Goal: Information Seeking & Learning: Learn about a topic

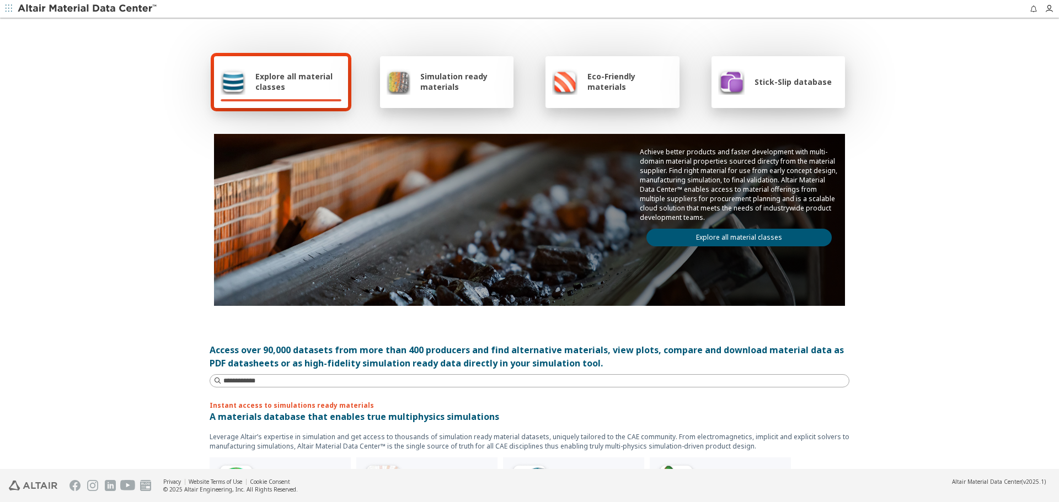
click at [760, 245] on link "Explore all material classes" at bounding box center [738, 238] width 185 height 18
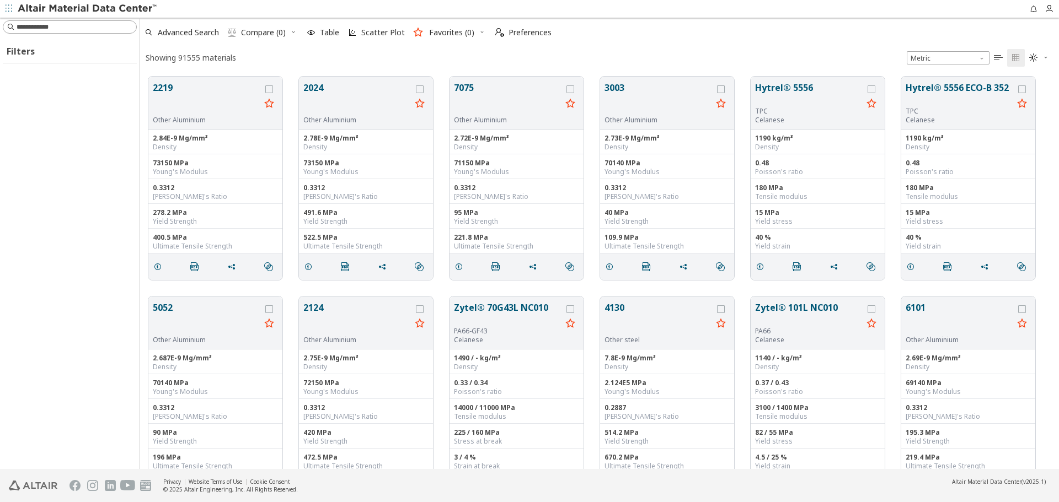
scroll to position [393, 910]
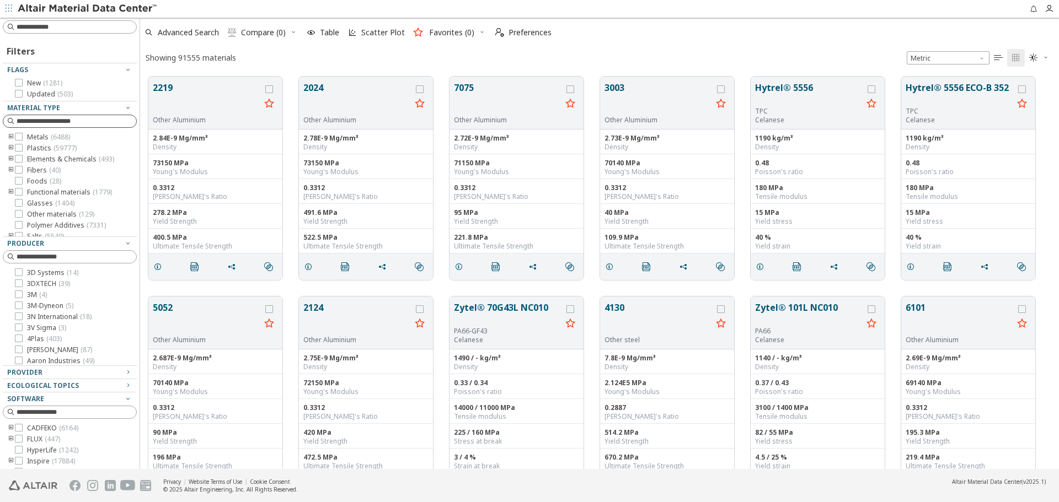
click at [49, 116] on input at bounding box center [77, 121] width 120 height 11
type input "***"
click at [55, 157] on div at bounding box center [52, 159] width 8 height 8
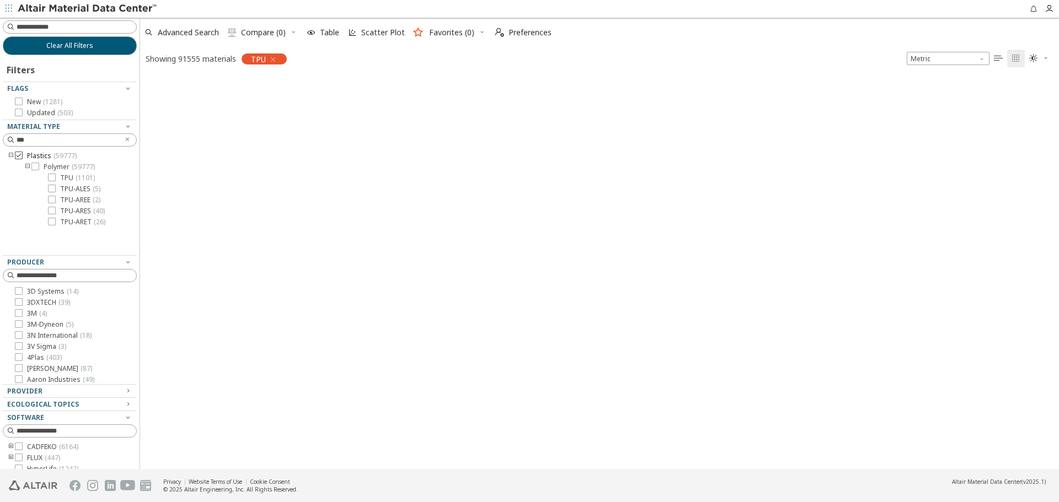
scroll to position [391, 910]
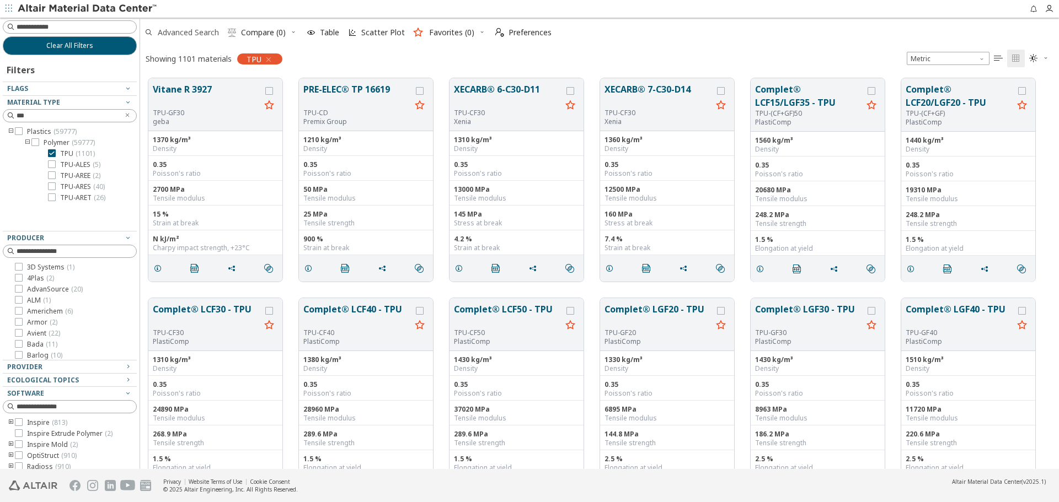
click at [190, 29] on span "Advanced Search" at bounding box center [188, 33] width 61 height 8
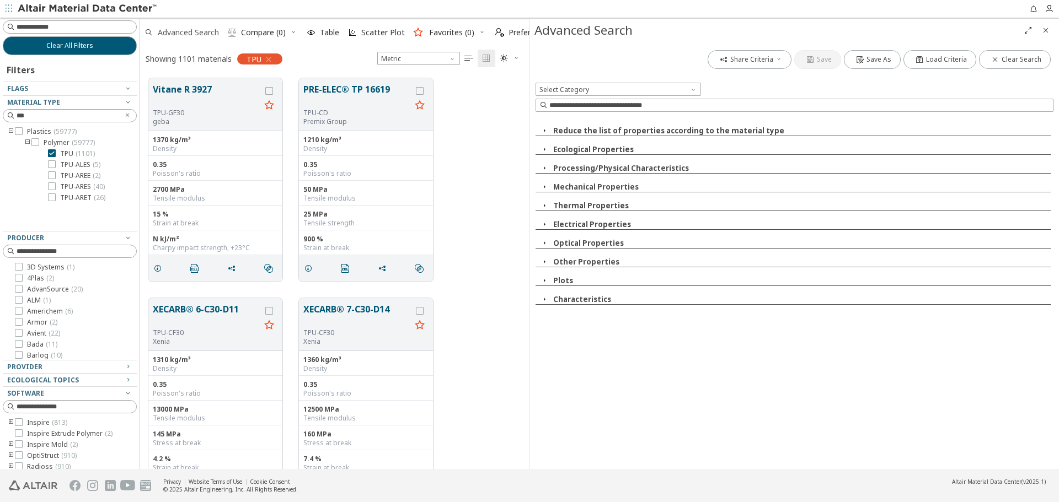
scroll to position [391, 381]
click at [1006, 104] on input at bounding box center [796, 105] width 516 height 12
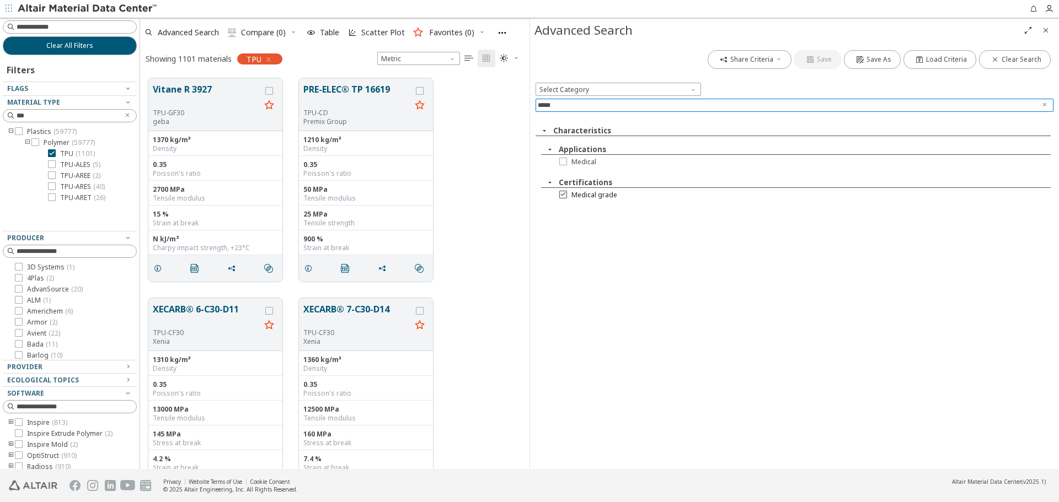
type input "*****"
click at [591, 197] on span "Medical grade" at bounding box center [594, 195] width 46 height 9
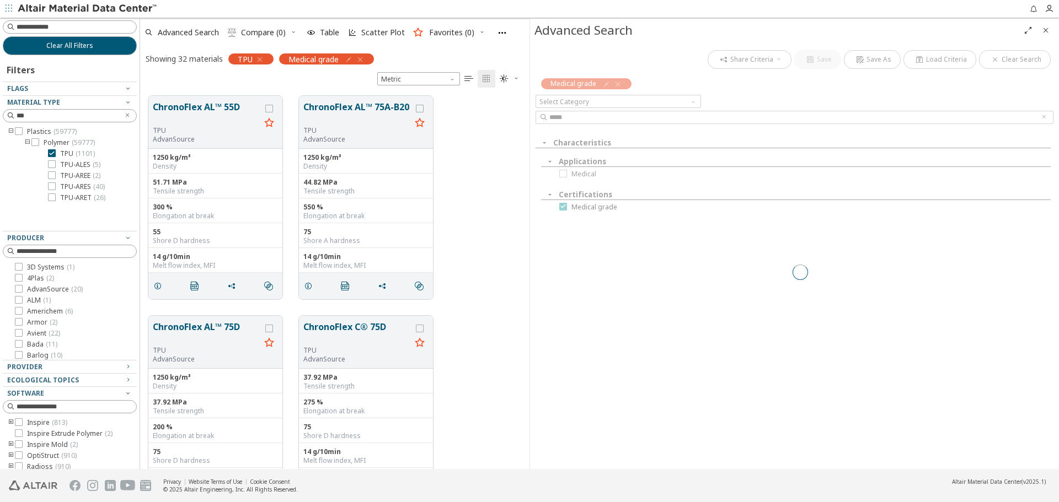
scroll to position [373, 381]
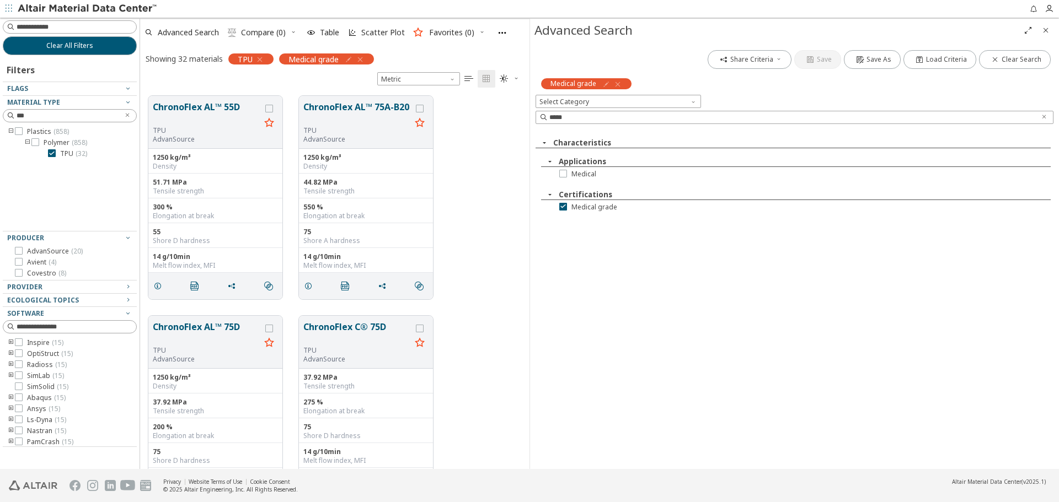
click at [1046, 30] on icon "Close" at bounding box center [1045, 30] width 9 height 9
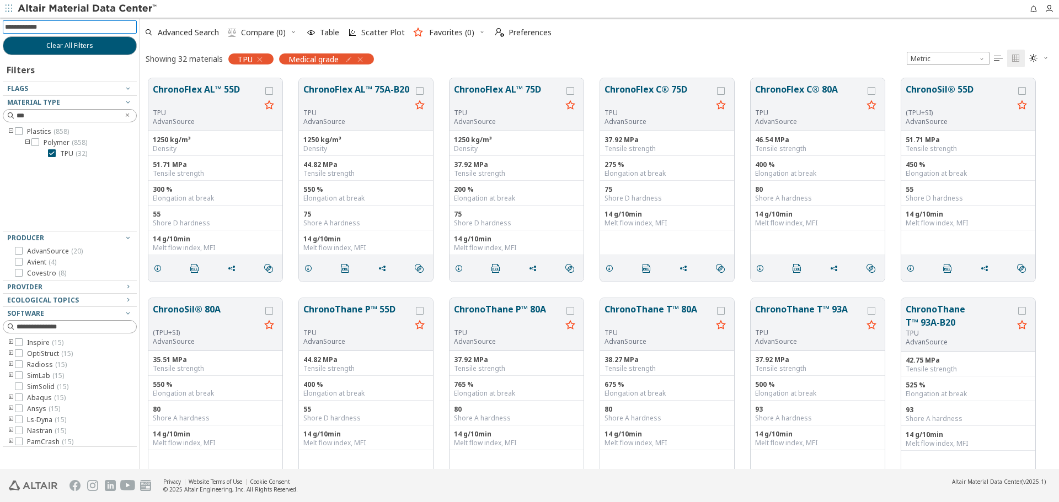
click at [100, 30] on input at bounding box center [71, 27] width 132 height 12
type input "*****"
click at [102, 30] on input at bounding box center [71, 27] width 132 height 12
type input "*********"
click at [42, 264] on span "Avient ( 4 )" at bounding box center [41, 262] width 29 height 9
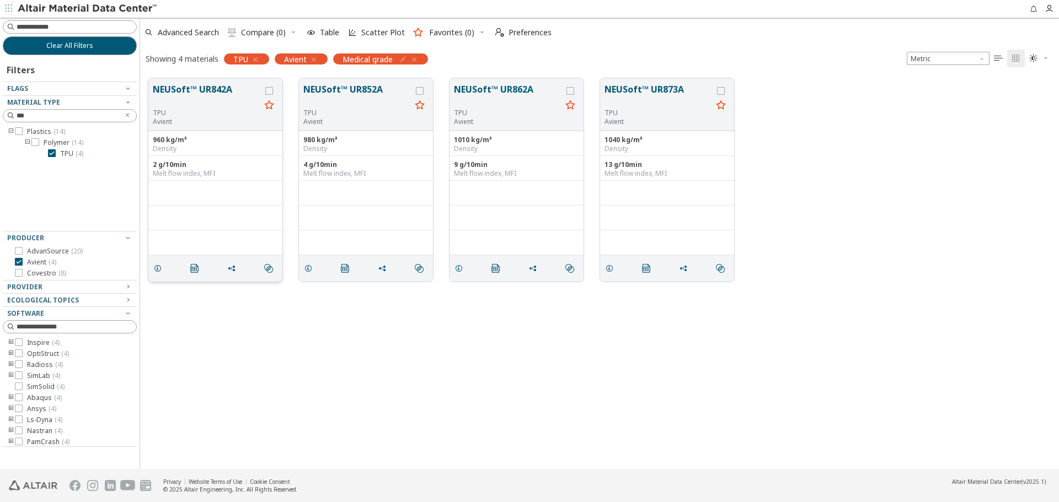
click at [159, 88] on button "NEUSoft™ UR842A" at bounding box center [207, 96] width 108 height 26
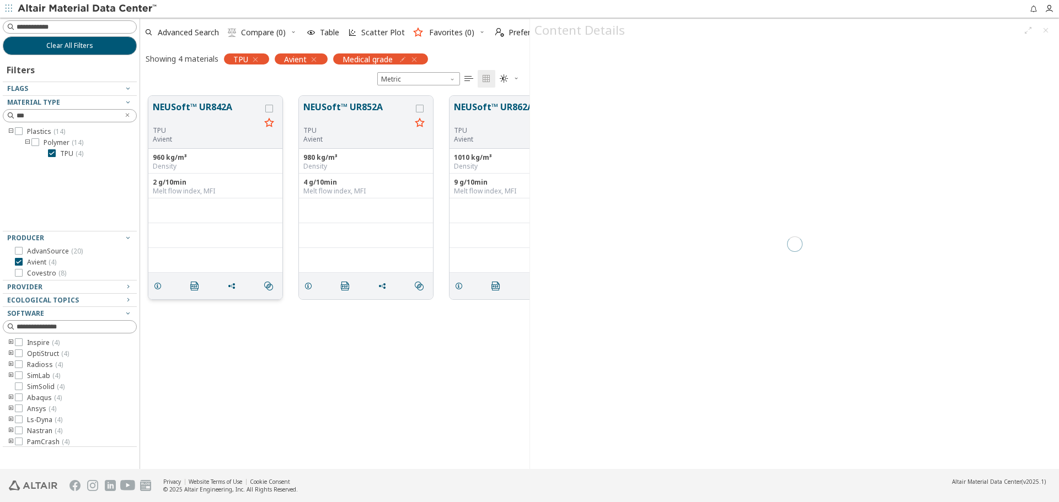
scroll to position [373, 381]
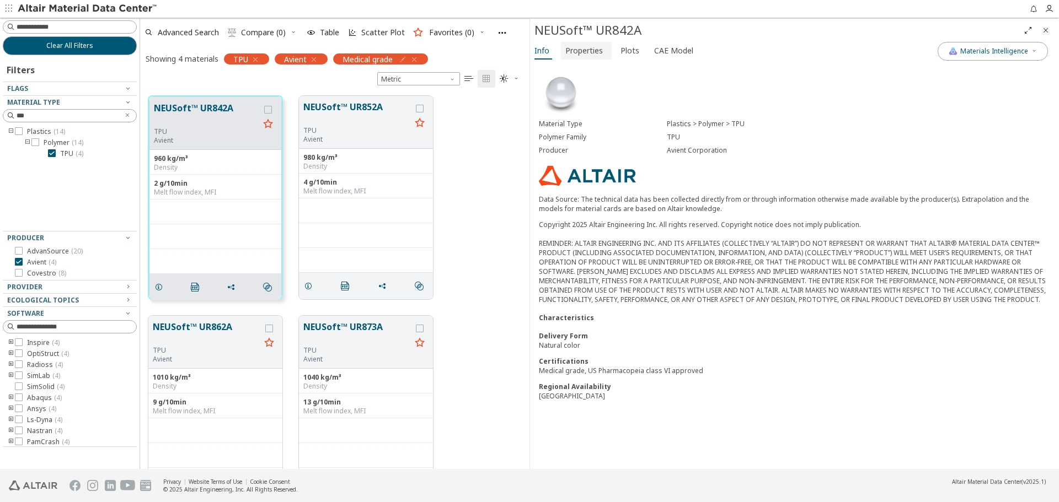
click at [589, 51] on span "Properties" at bounding box center [583, 51] width 37 height 18
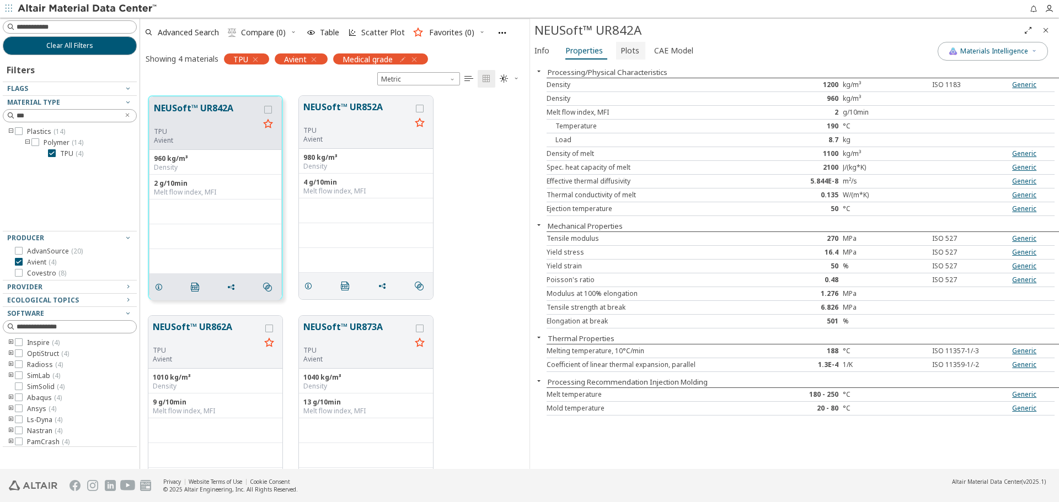
click at [620, 53] on span "Plots" at bounding box center [629, 51] width 19 height 18
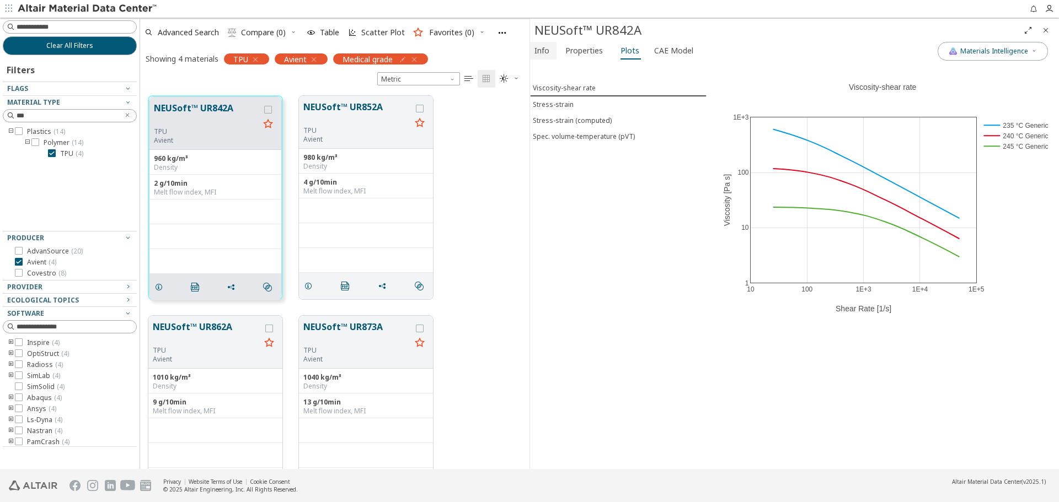
click at [548, 54] on span "Info" at bounding box center [541, 51] width 15 height 18
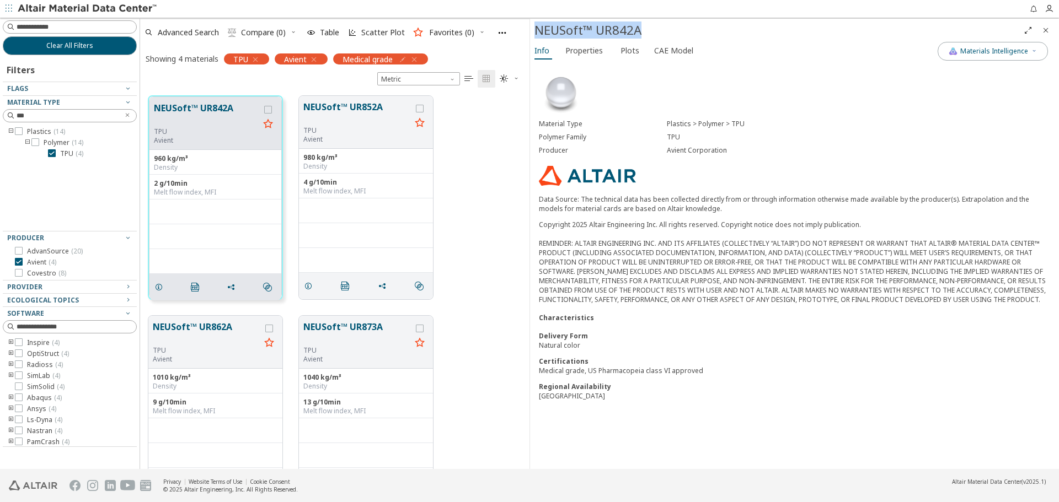
drag, startPoint x: 537, startPoint y: 31, endPoint x: 667, endPoint y: 37, distance: 129.7
click at [667, 37] on div "NEUSoft™ UR842A" at bounding box center [776, 31] width 485 height 18
click at [1047, 29] on icon "Close" at bounding box center [1045, 30] width 9 height 9
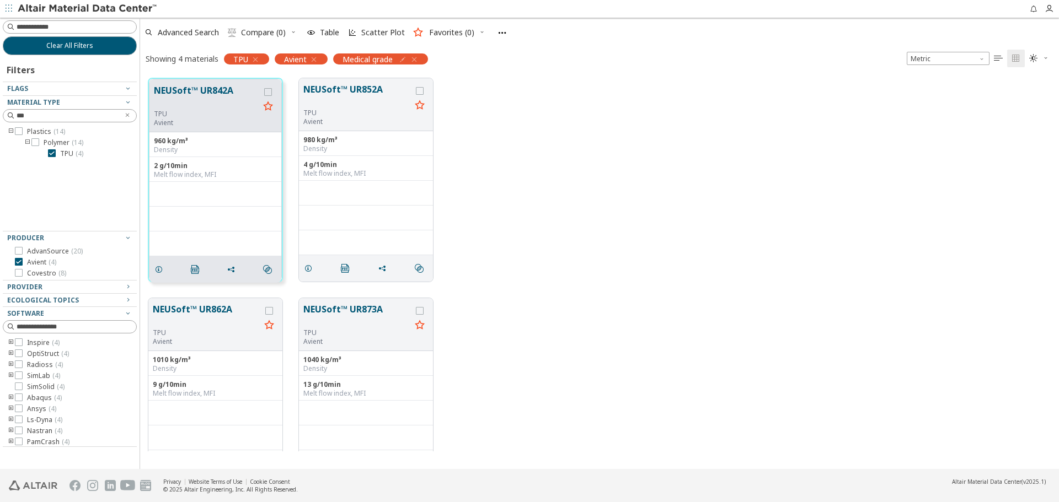
scroll to position [391, 910]
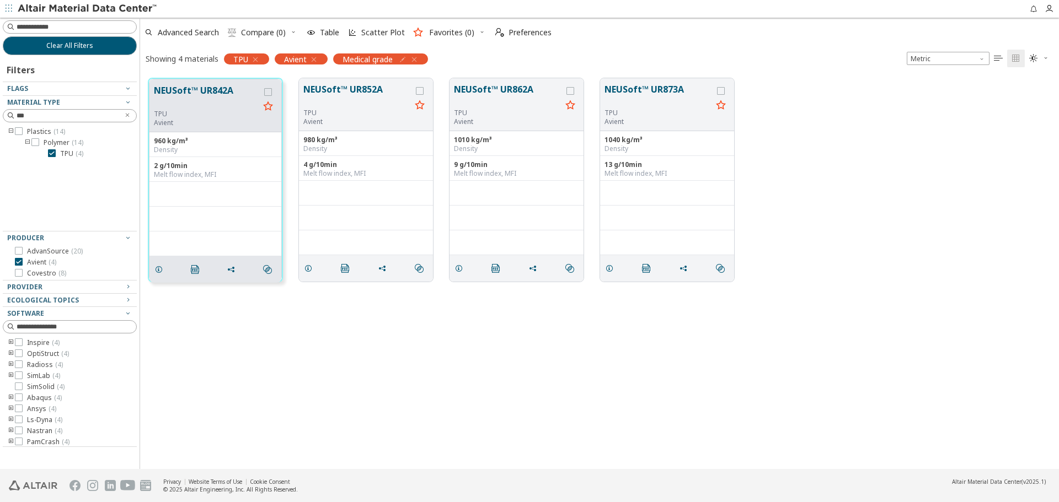
click at [314, 60] on icon "button" at bounding box center [313, 59] width 9 height 9
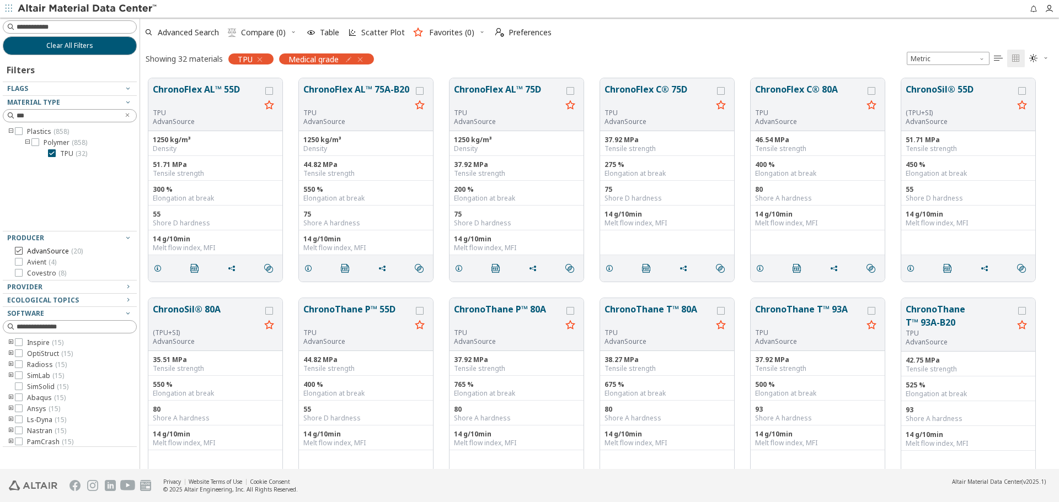
click at [74, 255] on span "( 20 )" at bounding box center [77, 250] width 12 height 9
click at [166, 87] on button "ChronoFlex AL™ 55D" at bounding box center [207, 96] width 108 height 26
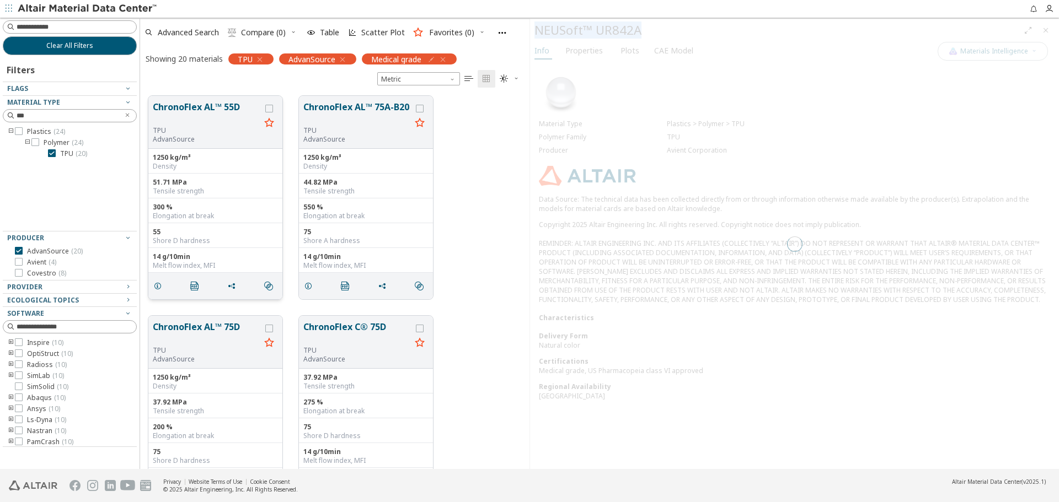
scroll to position [373, 381]
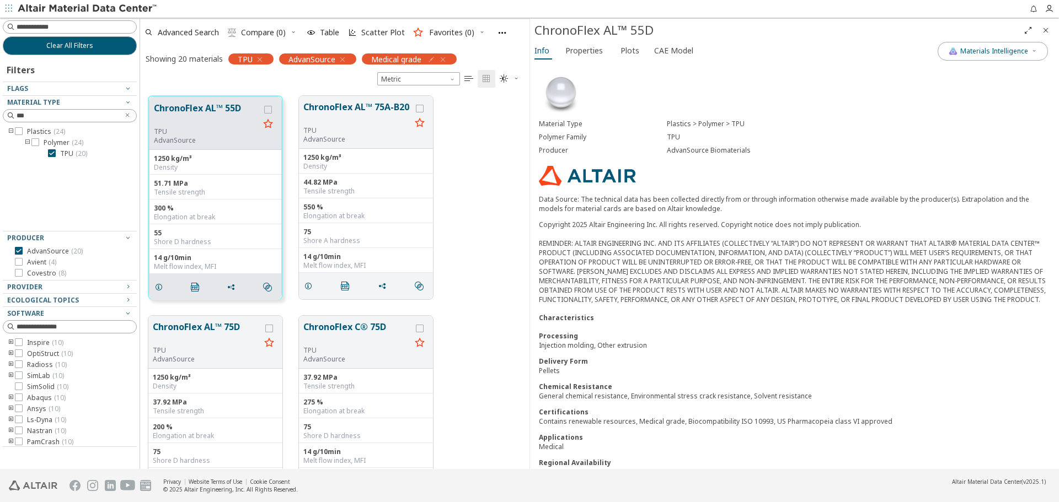
click at [694, 266] on div "Copyright 2025 Altair Engineering Inc. All rights reserved. Copyright notice do…" at bounding box center [794, 262] width 511 height 84
drag, startPoint x: 735, startPoint y: 430, endPoint x: 766, endPoint y: 430, distance: 30.9
click at [766, 426] on div "Contains renewable resources, Medical grade, Biocompatibility ISO 10993, US Pha…" at bounding box center [794, 421] width 511 height 9
click at [637, 236] on div "Copyright 2025 Altair Engineering Inc. All rights reserved. Copyright notice do…" at bounding box center [794, 262] width 511 height 84
click at [592, 50] on span "Properties" at bounding box center [583, 51] width 37 height 18
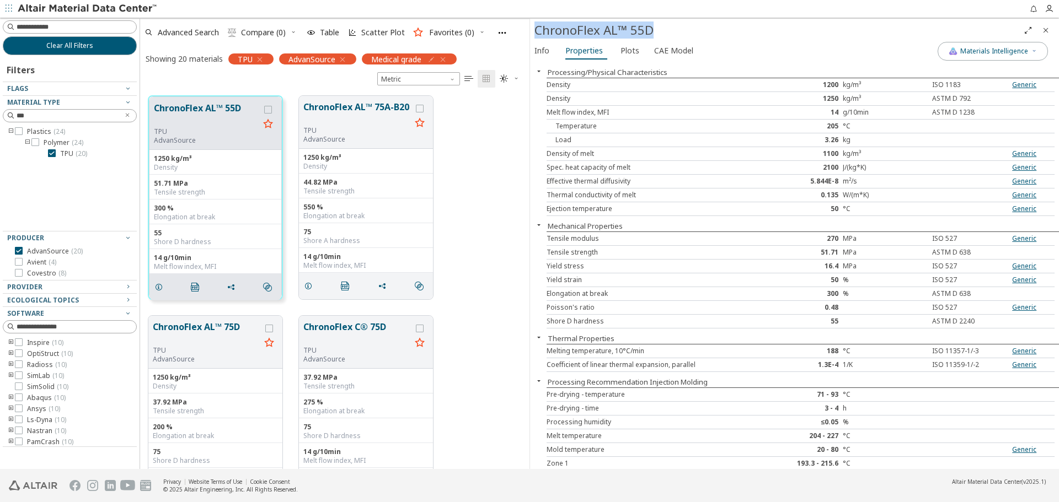
drag, startPoint x: 535, startPoint y: 31, endPoint x: 655, endPoint y: 30, distance: 119.1
click at [655, 30] on div "ChronoFlex AL™ 55D" at bounding box center [776, 31] width 485 height 18
click at [54, 276] on div at bounding box center [67, 278] width 128 height 6
click at [58, 274] on span "( 8 )" at bounding box center [62, 273] width 8 height 9
click at [18, 253] on icon at bounding box center [19, 251] width 8 height 8
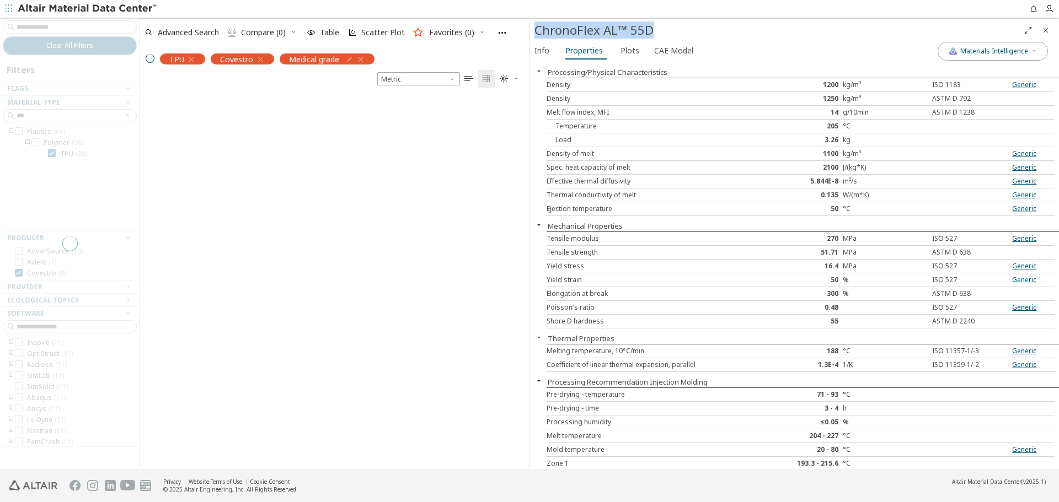
click at [1045, 29] on icon "Close" at bounding box center [1045, 30] width 9 height 9
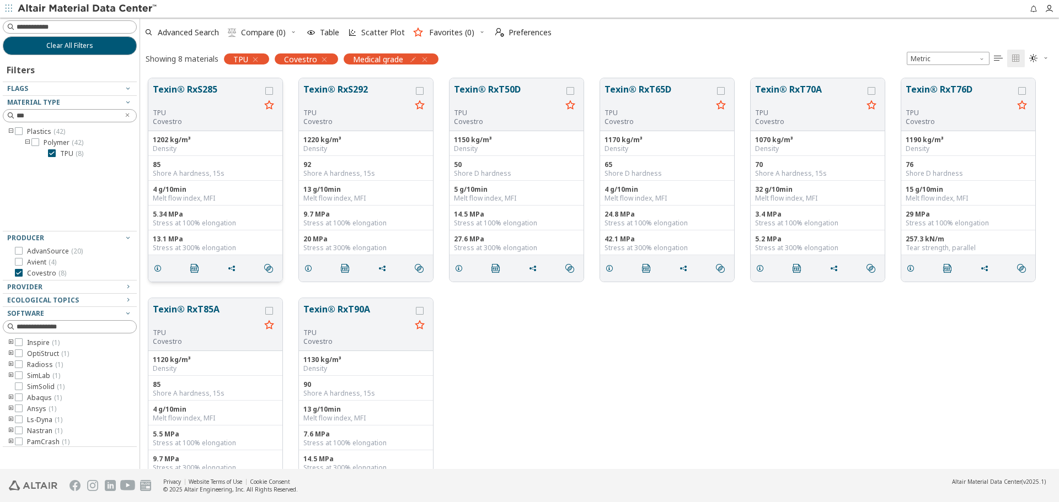
click at [188, 84] on button "Texin® RxS285" at bounding box center [207, 96] width 108 height 26
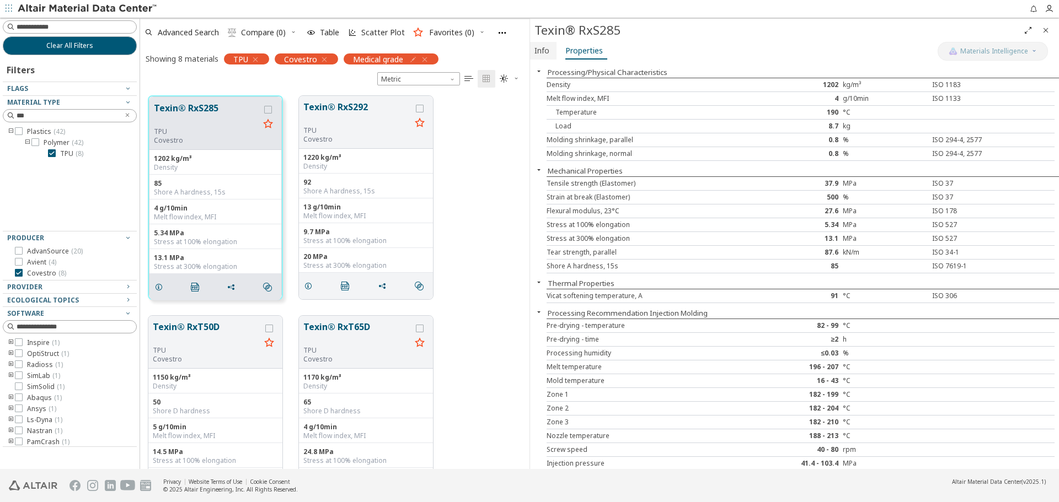
click at [543, 54] on span "Info" at bounding box center [541, 51] width 15 height 18
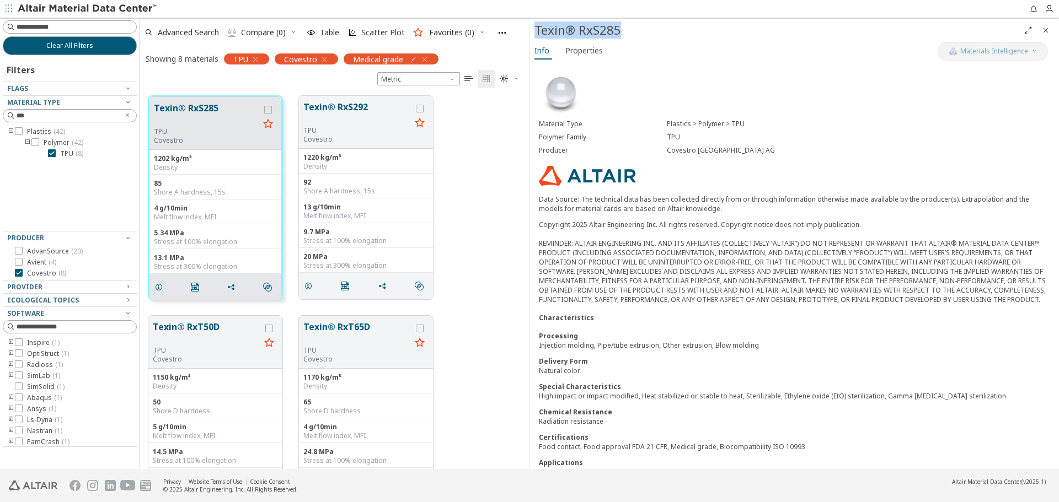
drag, startPoint x: 536, startPoint y: 32, endPoint x: 618, endPoint y: 31, distance: 81.6
click at [618, 31] on div "Texin® RxS285" at bounding box center [776, 31] width 485 height 18
click at [515, 199] on div "Texin® RxS285 TPU Covestro 1202 kg/m³ Density 85 Shore A hardness, 15s 4 g/10mi…" at bounding box center [334, 198] width 389 height 220
click at [1046, 29] on icon "Close" at bounding box center [1045, 30] width 9 height 9
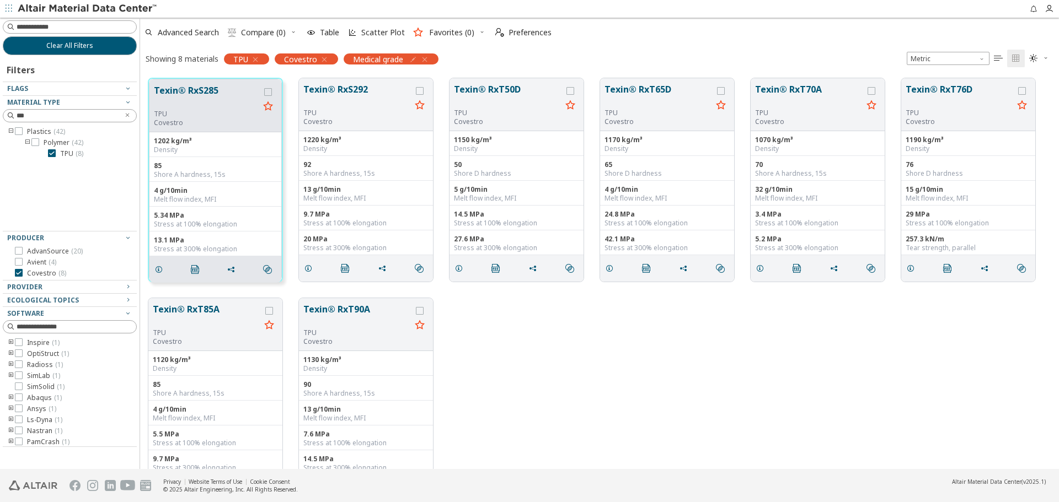
click at [323, 59] on icon "button" at bounding box center [324, 59] width 9 height 9
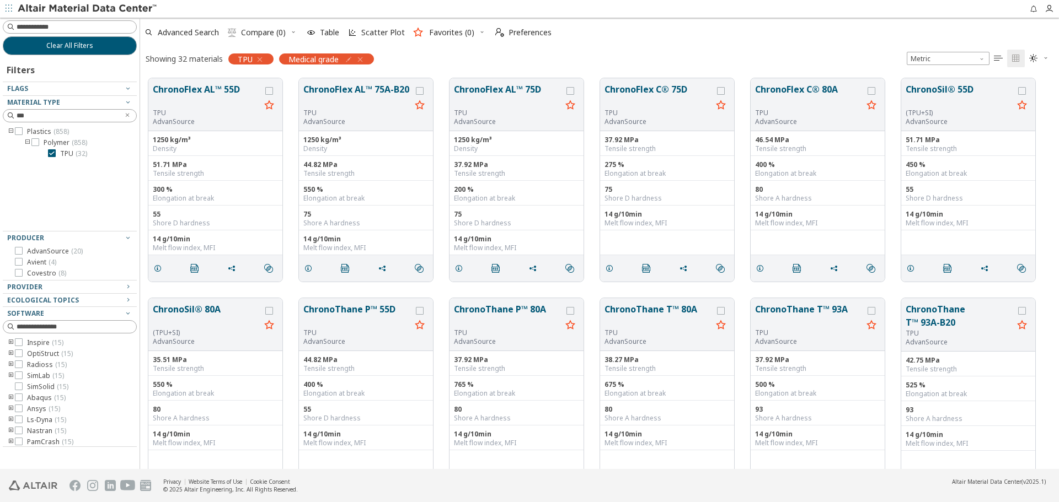
click at [361, 61] on icon "button" at bounding box center [360, 59] width 9 height 9
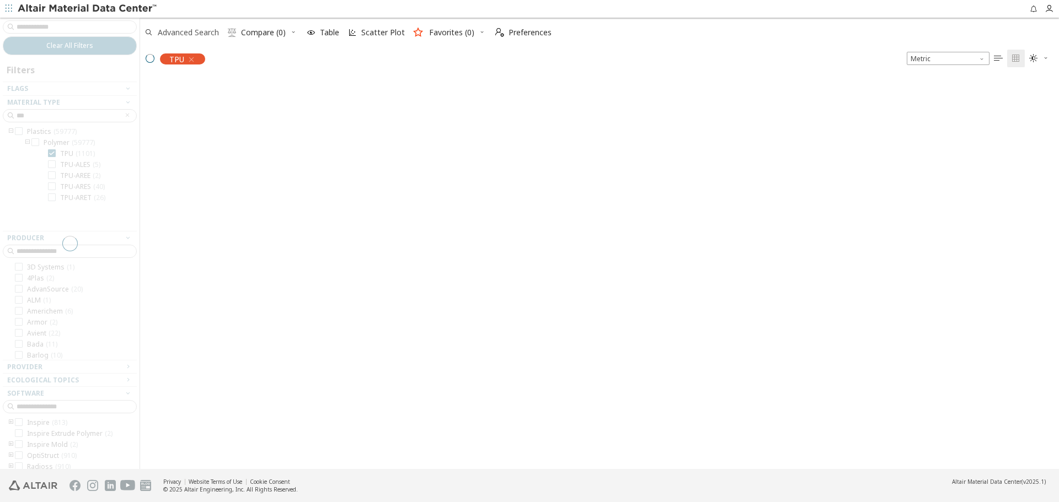
click at [208, 37] on span "Advanced Search" at bounding box center [181, 32] width 79 height 24
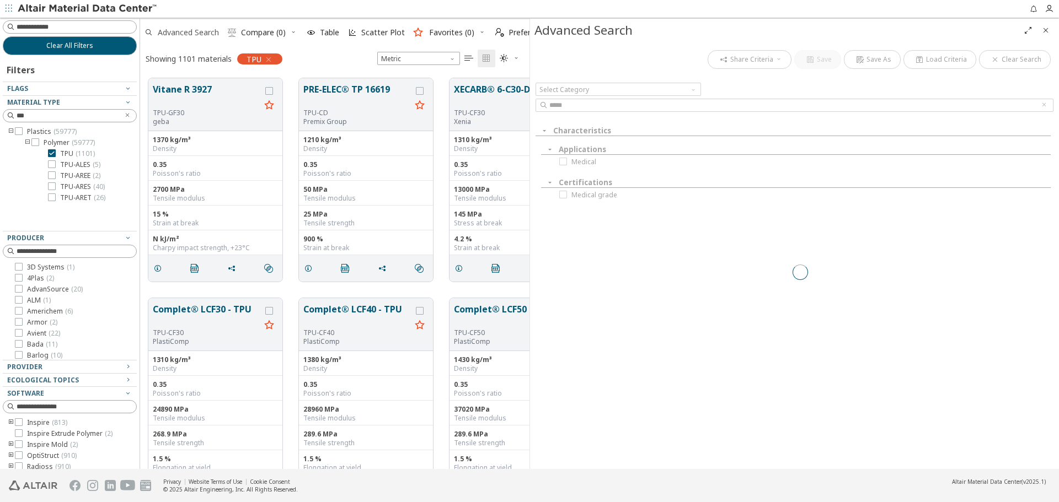
scroll to position [391, 381]
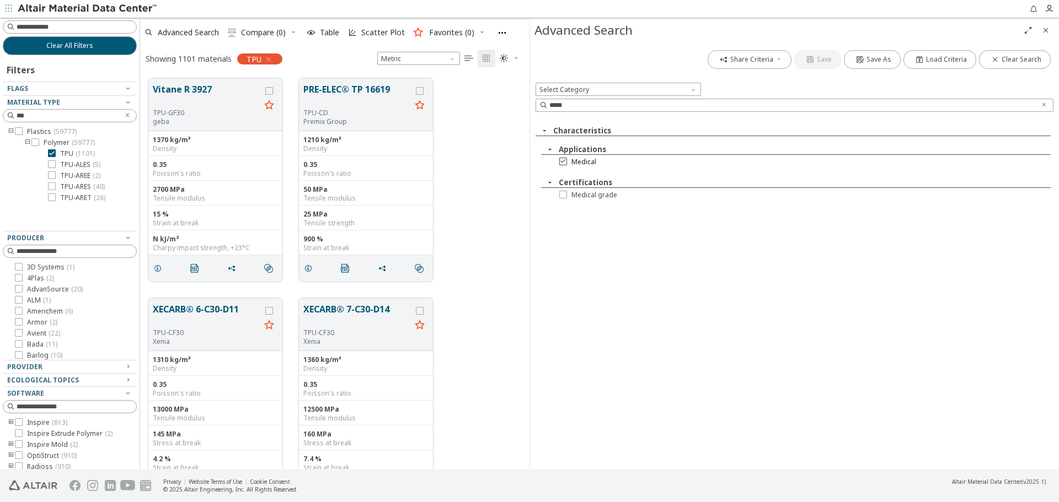
click at [583, 165] on span "Medical" at bounding box center [583, 162] width 25 height 9
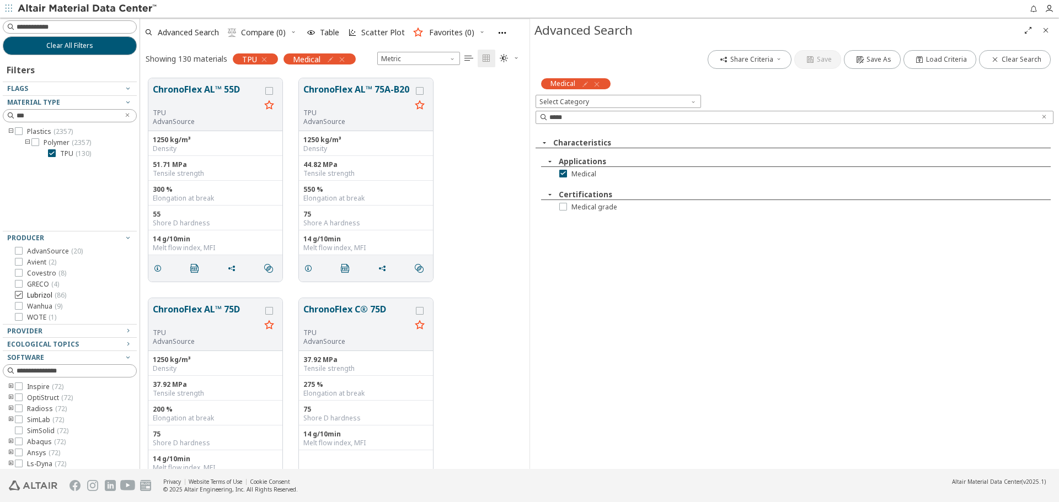
click at [55, 295] on span "( 86 )" at bounding box center [61, 295] width 12 height 9
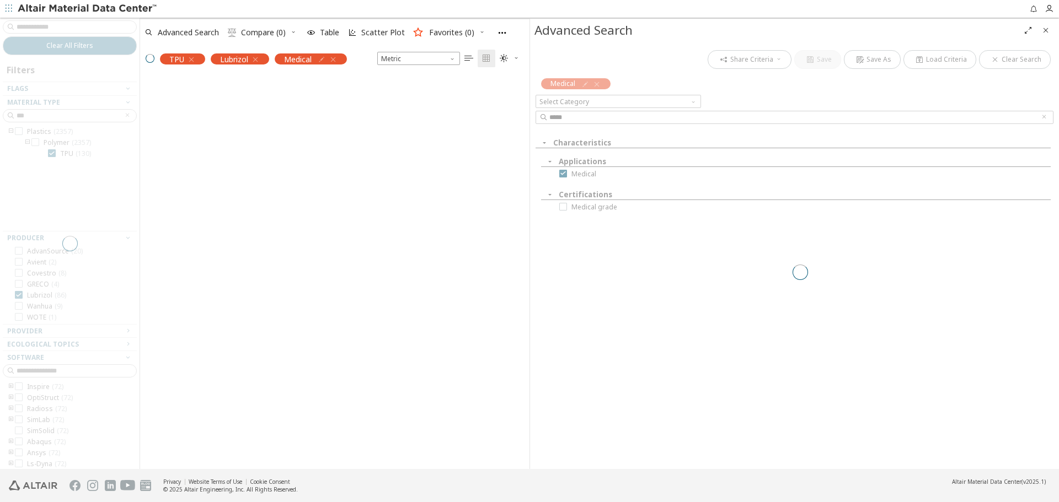
scroll to position [9, 9]
click at [1046, 27] on icon "Close" at bounding box center [1045, 30] width 9 height 9
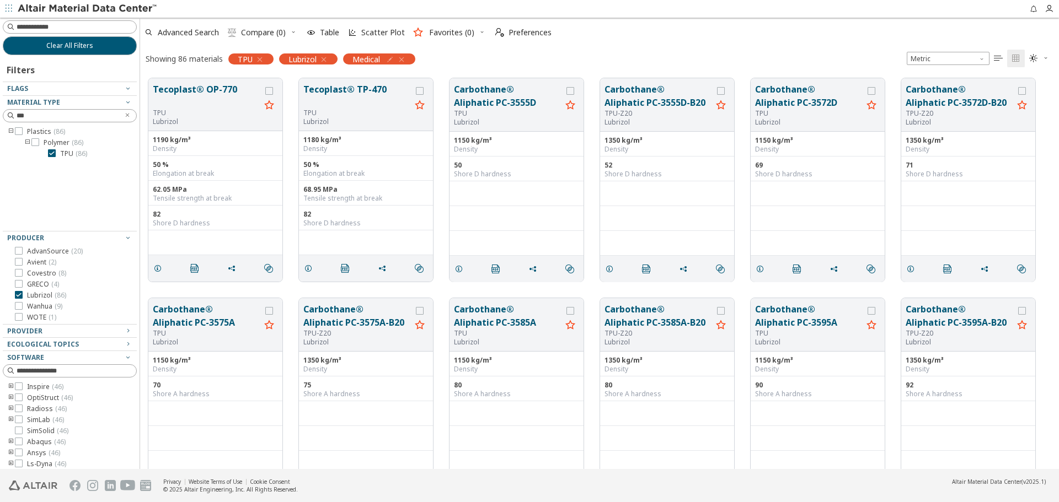
click at [325, 62] on icon "button" at bounding box center [323, 59] width 9 height 9
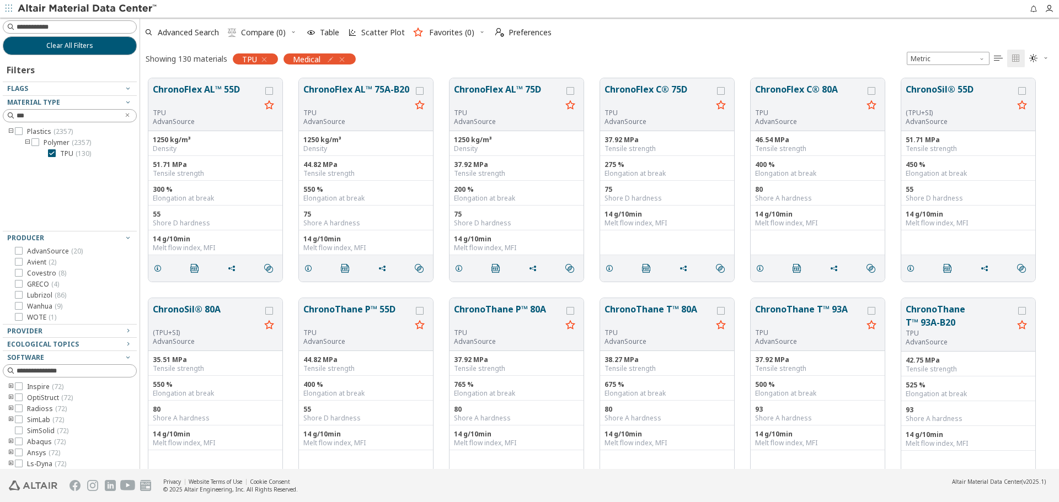
click at [998, 31] on div "Advanced Search  Compare (0) Table Scatter Plot Favorites (0)  Preferences" at bounding box center [595, 32] width 910 height 24
click at [612, 44] on div "Advanced Search  Compare (0) Table Scatter Plot Favorites (0)  Preferences" at bounding box center [595, 32] width 910 height 24
click at [612, 49] on div "Showing 130 materials TPU Medical Metric   " at bounding box center [599, 58] width 919 height 23
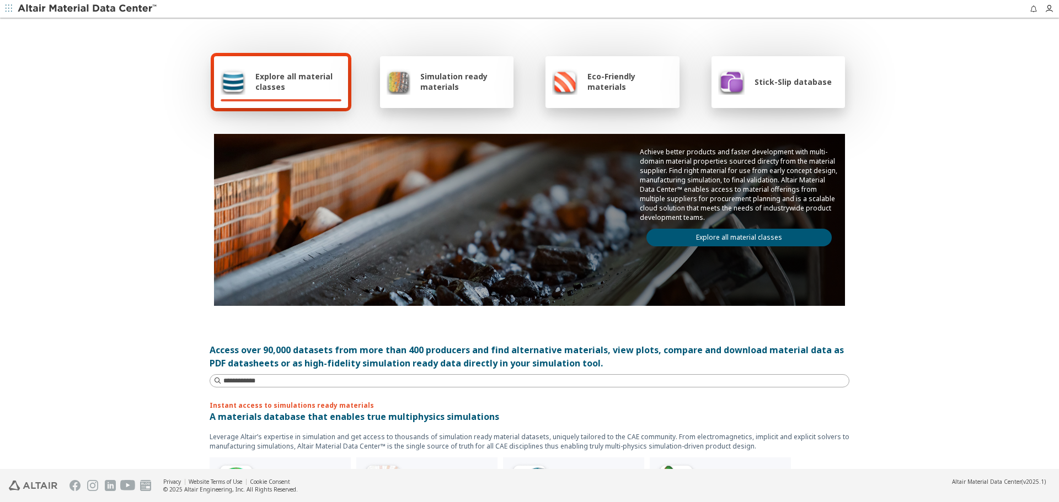
click at [740, 240] on link "Explore all material classes" at bounding box center [738, 238] width 185 height 18
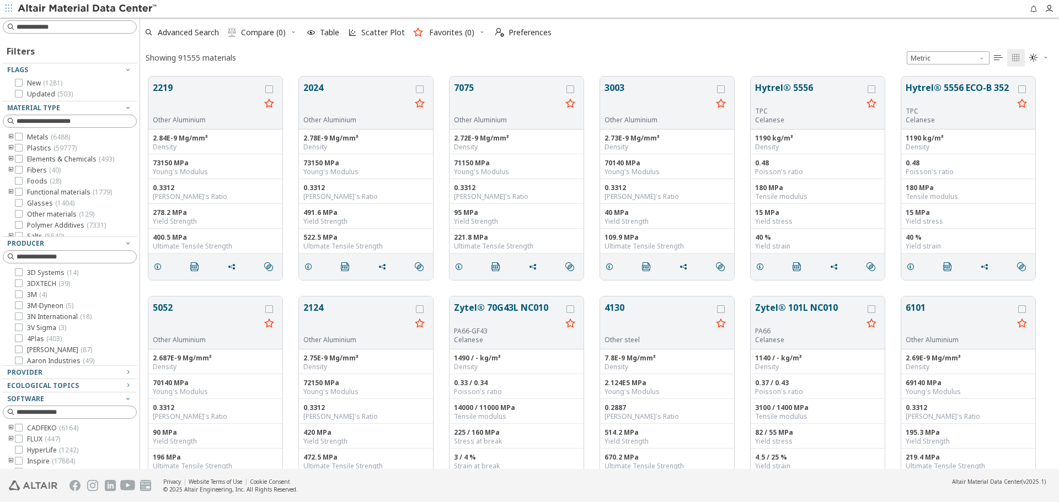
scroll to position [9, 9]
click at [207, 29] on span "Advanced Search" at bounding box center [188, 33] width 61 height 8
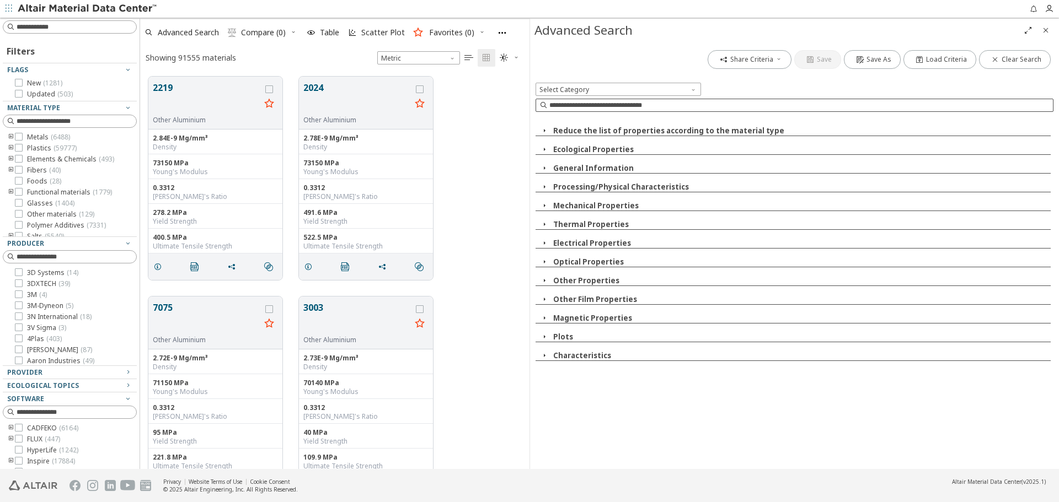
click at [657, 108] on input at bounding box center [800, 105] width 503 height 11
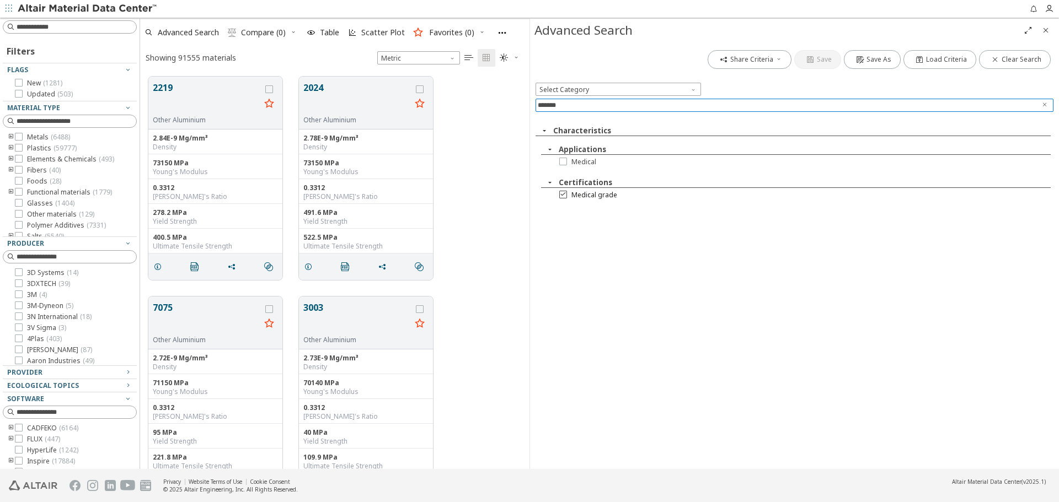
type input "*******"
click at [604, 195] on span "Medical grade" at bounding box center [594, 195] width 46 height 9
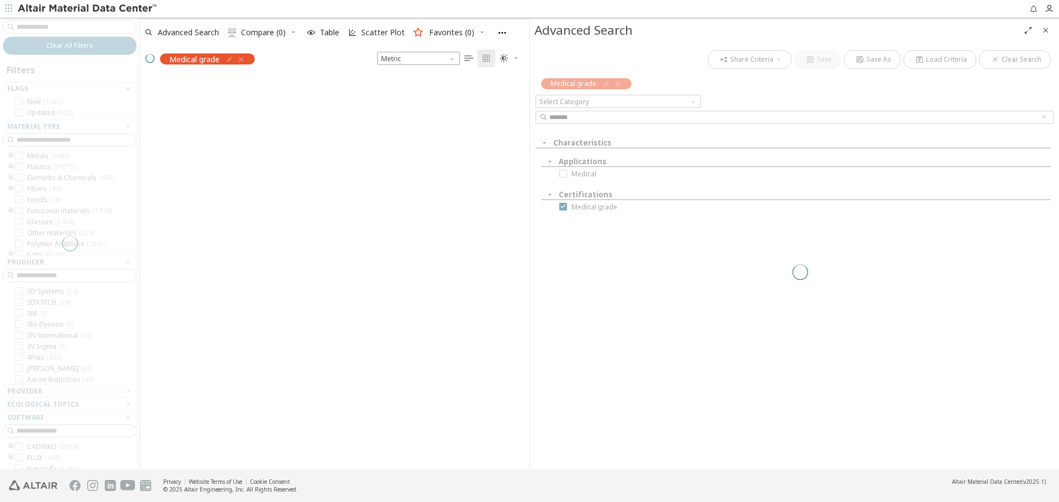
scroll to position [391, 381]
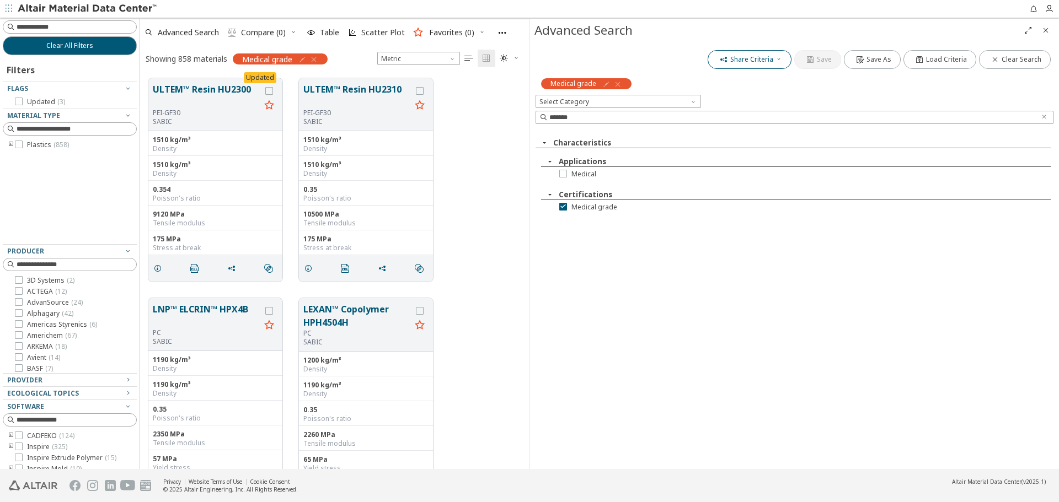
click at [778, 57] on span "Share Criteria" at bounding box center [749, 59] width 65 height 9
click at [1047, 30] on icon "Close" at bounding box center [1045, 30] width 9 height 9
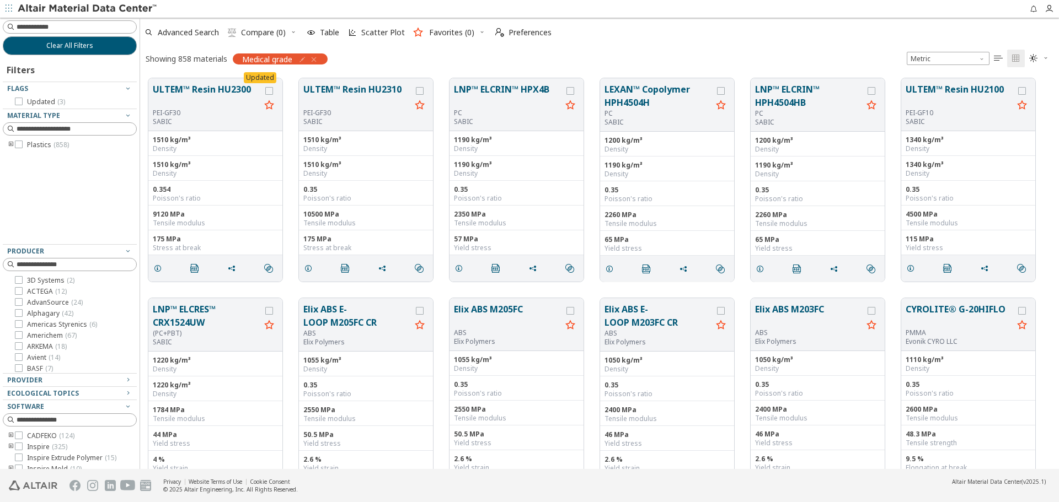
scroll to position [391, 910]
click at [84, 128] on input at bounding box center [71, 129] width 132 height 12
type input "***"
click at [62, 165] on span "TPU ( 32 )" at bounding box center [73, 167] width 27 height 9
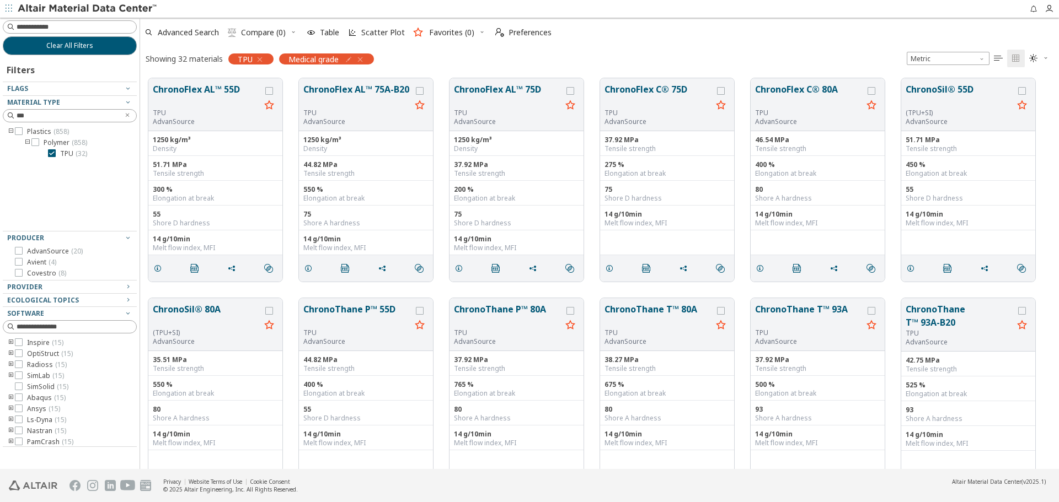
click at [621, 46] on div "Advanced Search  Compare (0) Table Scatter Plot Favorites (0)  Preferences Sh…" at bounding box center [599, 44] width 919 height 52
click at [195, 31] on span "Advanced Search" at bounding box center [188, 33] width 61 height 8
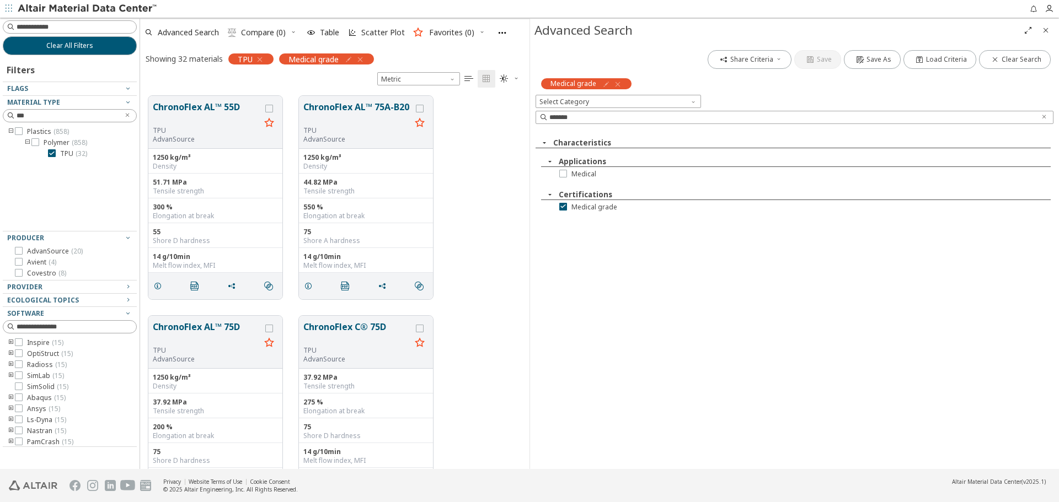
scroll to position [373, 381]
click at [773, 59] on span "Share Criteria" at bounding box center [751, 59] width 43 height 9
click at [769, 75] on span "Copy to Clipboard" at bounding box center [767, 78] width 76 height 18
click at [777, 62] on span "Share Criteria" at bounding box center [749, 59] width 65 height 9
click at [770, 80] on span "Copy to Clipboard" at bounding box center [767, 78] width 76 height 18
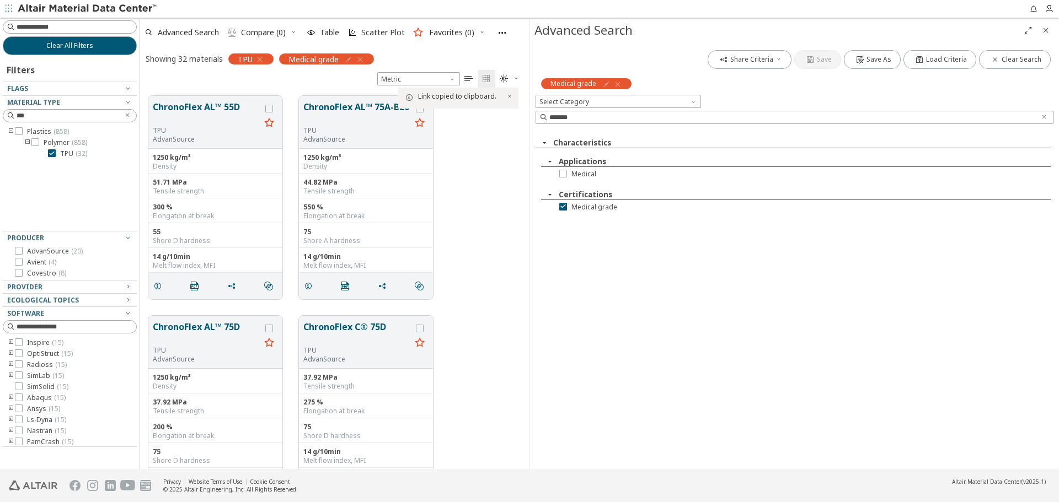
click at [1044, 26] on icon "Close" at bounding box center [1045, 30] width 9 height 9
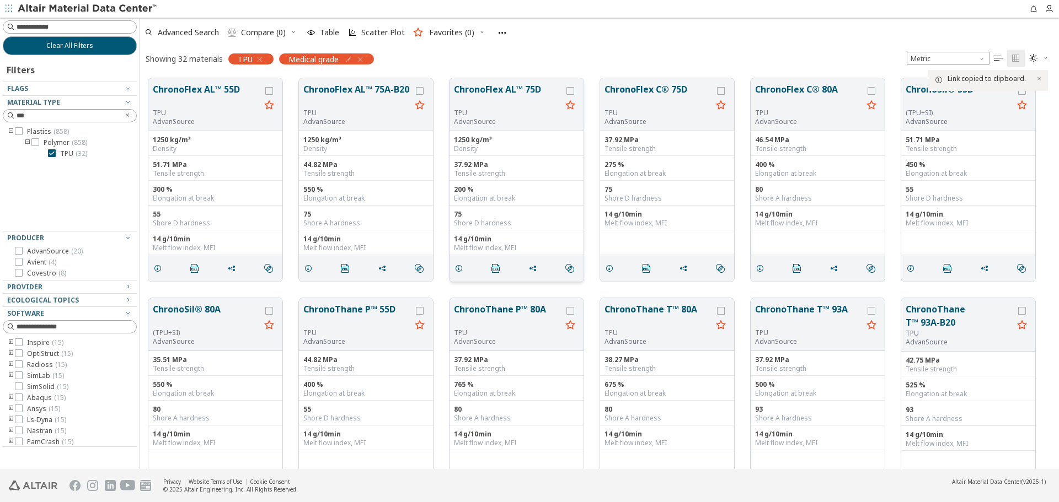
scroll to position [391, 910]
click at [208, 30] on span "Advanced Search" at bounding box center [188, 33] width 61 height 8
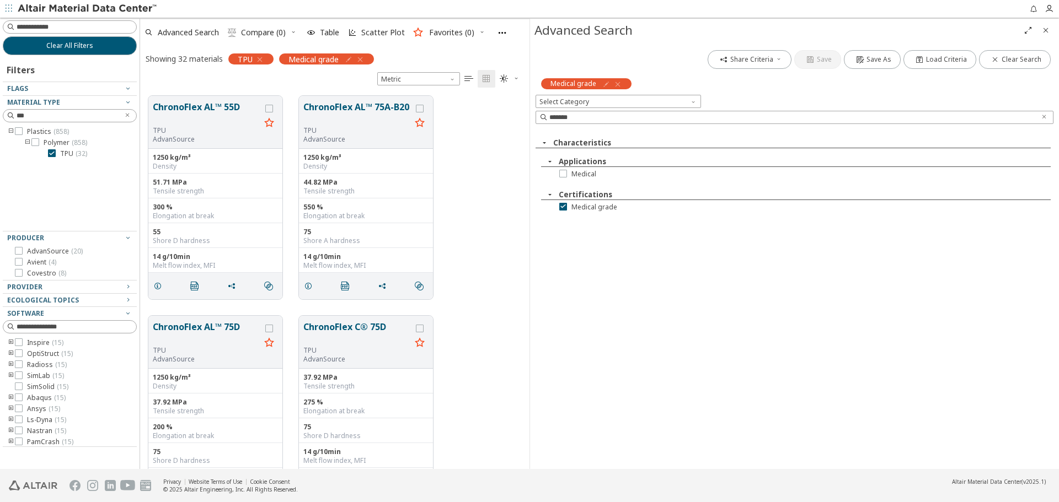
scroll to position [373, 381]
click at [762, 60] on span "Share Criteria" at bounding box center [751, 59] width 43 height 9
click at [764, 74] on span "Copy to Clipboard" at bounding box center [767, 78] width 76 height 18
click at [54, 264] on span "( 4 )" at bounding box center [53, 262] width 8 height 9
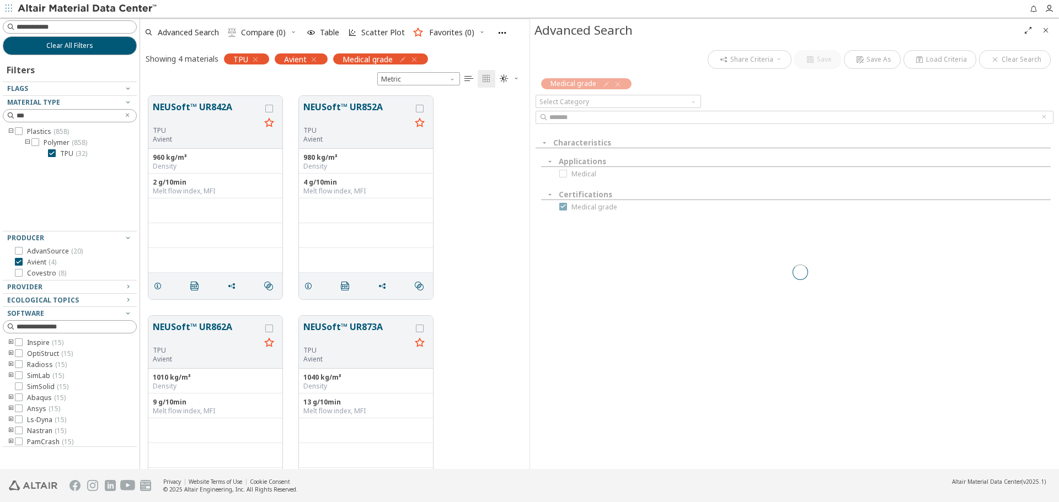
scroll to position [373, 381]
click at [1046, 30] on icon "Close" at bounding box center [1045, 30] width 9 height 9
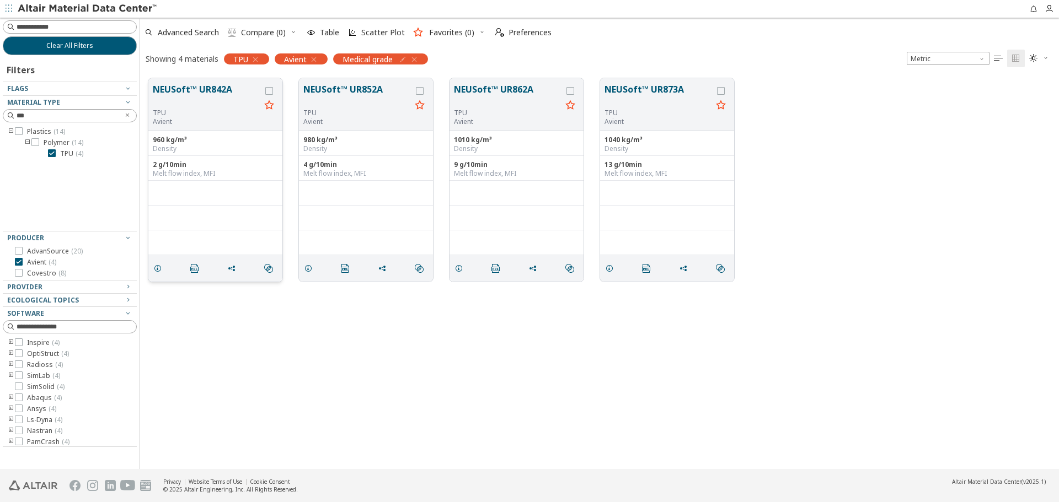
click at [208, 88] on button "NEUSoft™ UR842A" at bounding box center [207, 96] width 108 height 26
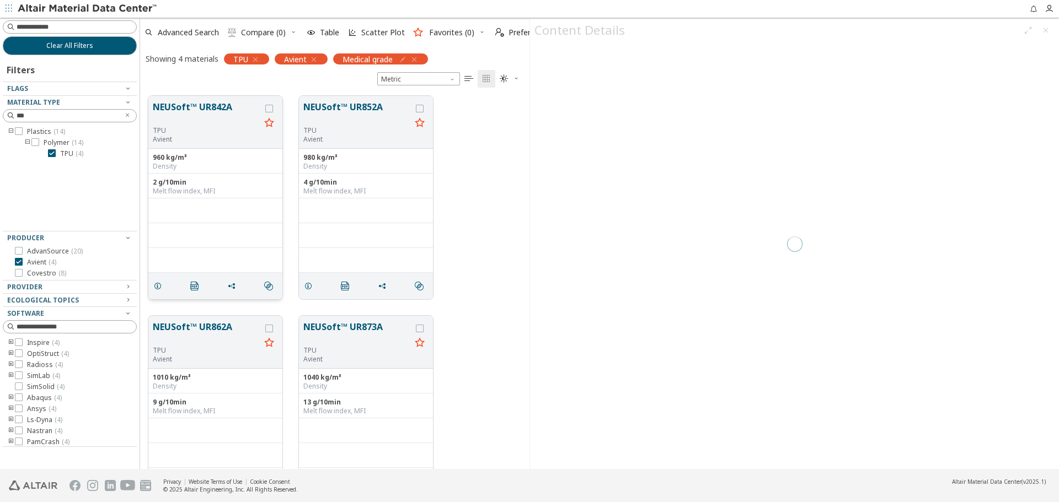
scroll to position [373, 381]
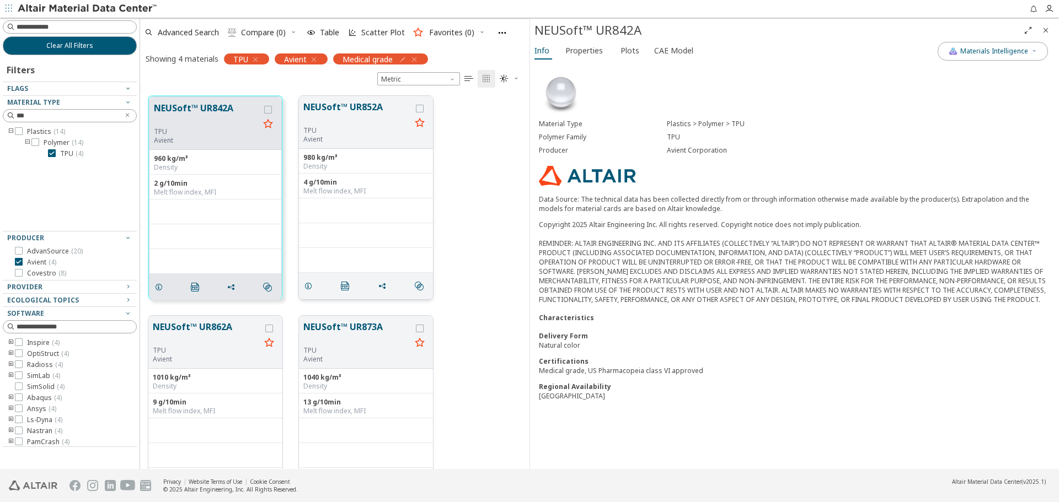
click at [336, 118] on button "NEUSoft™ UR852A" at bounding box center [357, 113] width 108 height 26
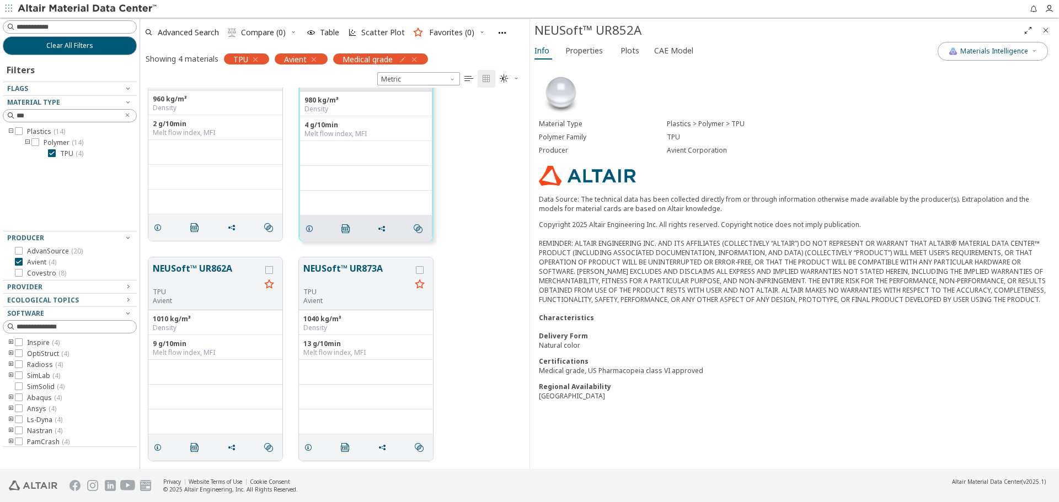
scroll to position [57, 0]
click at [210, 264] on button "NEUSoft™ UR862A" at bounding box center [207, 276] width 108 height 26
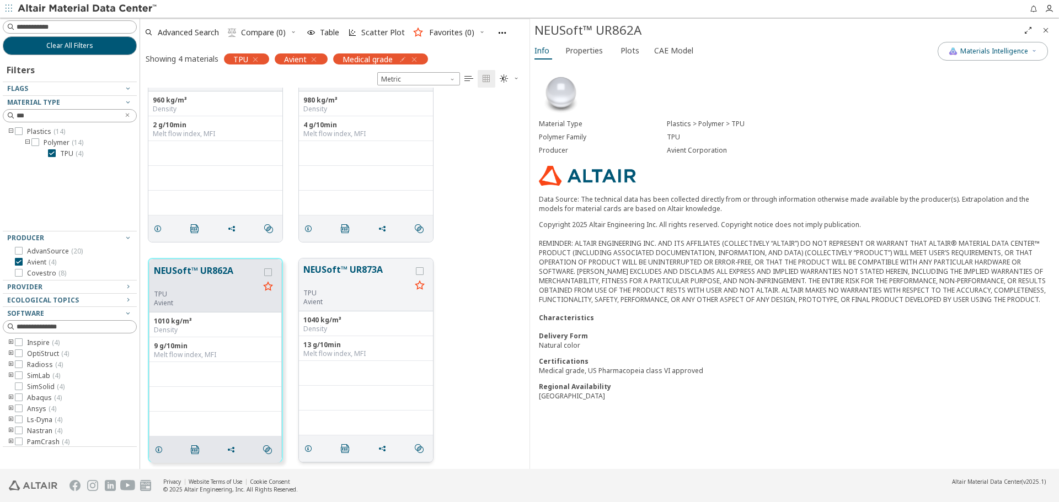
click at [360, 272] on button "NEUSoft™ UR873A" at bounding box center [357, 276] width 108 height 26
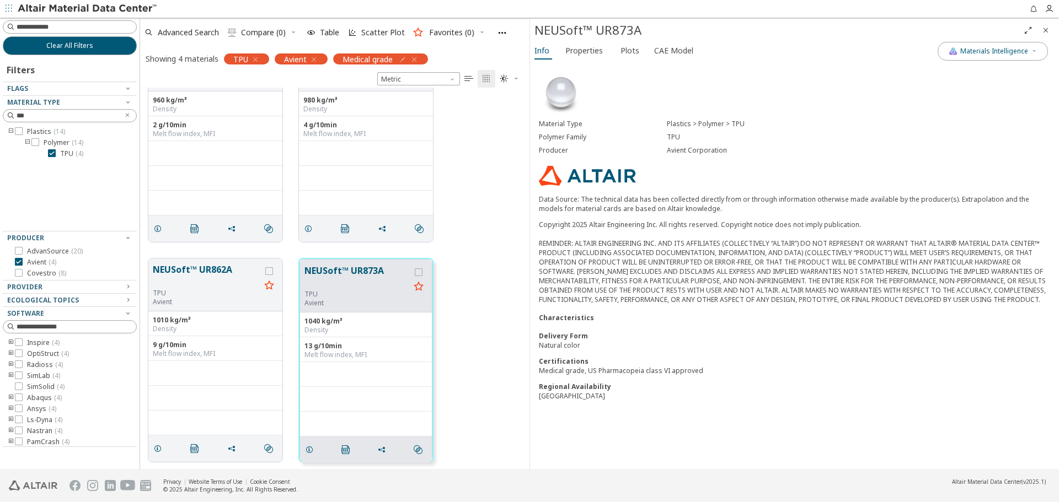
click at [1044, 30] on icon "Close" at bounding box center [1045, 30] width 9 height 9
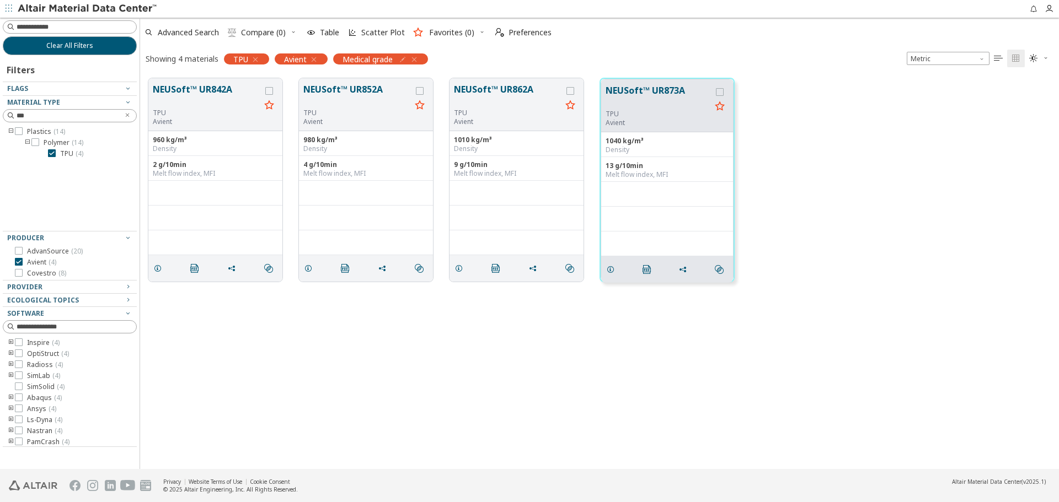
click at [315, 61] on icon "button" at bounding box center [313, 59] width 9 height 9
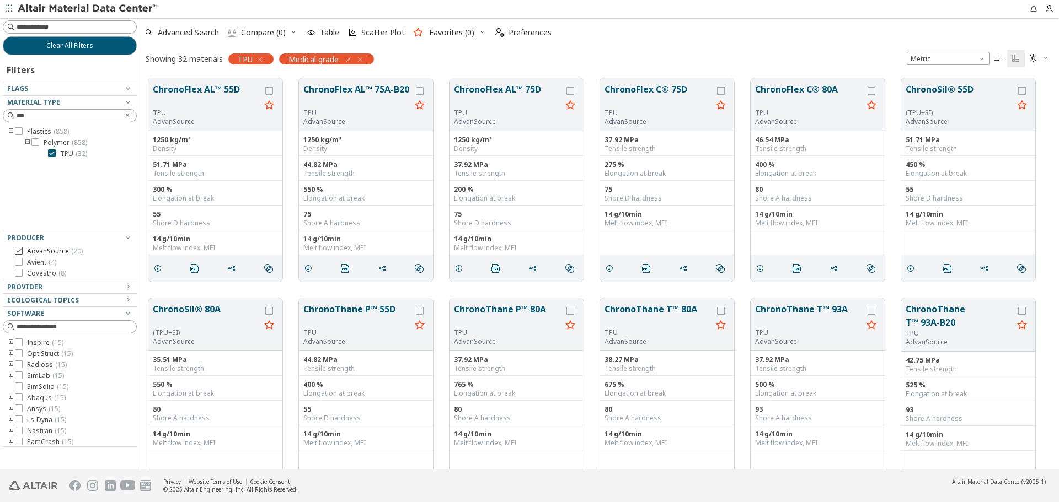
click at [79, 252] on span "( 20 )" at bounding box center [77, 250] width 12 height 9
click at [191, 92] on button "ChronoFlex AL™ 55D" at bounding box center [207, 96] width 108 height 26
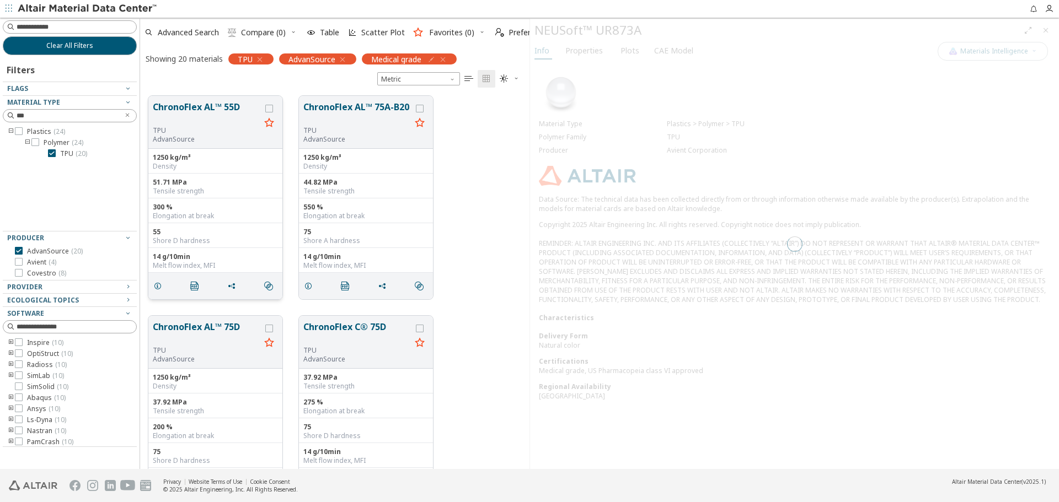
scroll to position [373, 381]
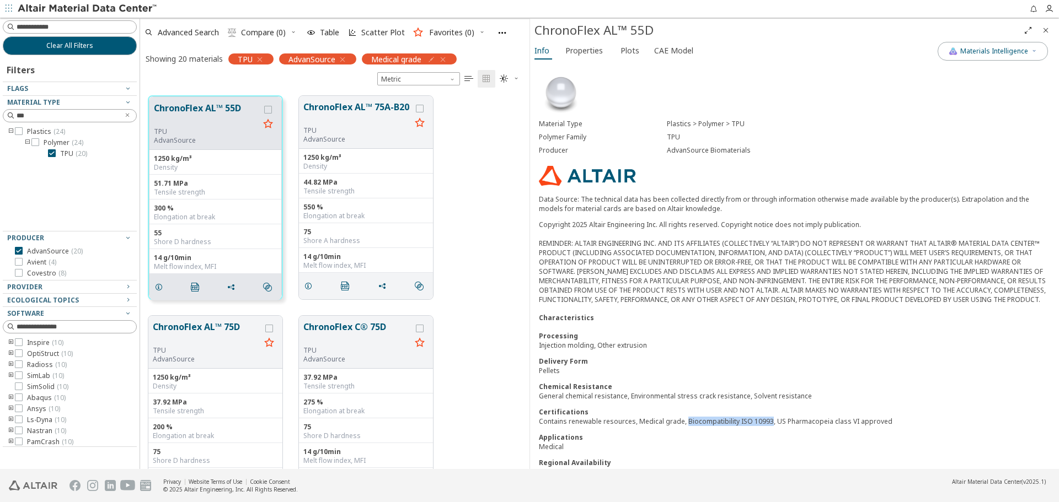
drag, startPoint x: 683, startPoint y: 431, endPoint x: 765, endPoint y: 432, distance: 82.2
click at [765, 426] on div "Contains renewable resources, Medical grade, Biocompatibility ISO 10993, US Pha…" at bounding box center [794, 421] width 511 height 9
click at [188, 35] on span "Advanced Search" at bounding box center [188, 33] width 61 height 8
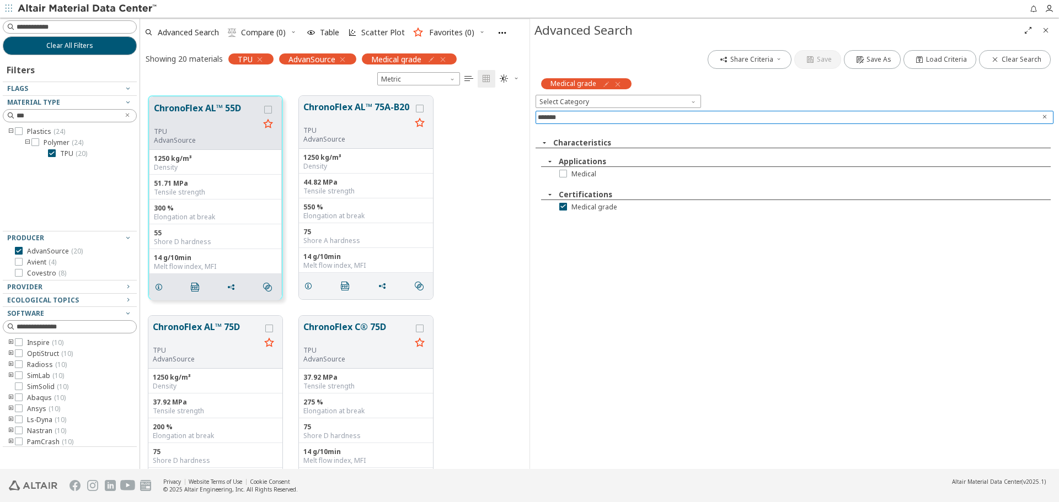
click at [1044, 114] on icon "Clear text" at bounding box center [1044, 117] width 7 height 7
type input "*****"
click at [200, 111] on button "ChronoFlex AL™ 55D" at bounding box center [206, 114] width 105 height 26
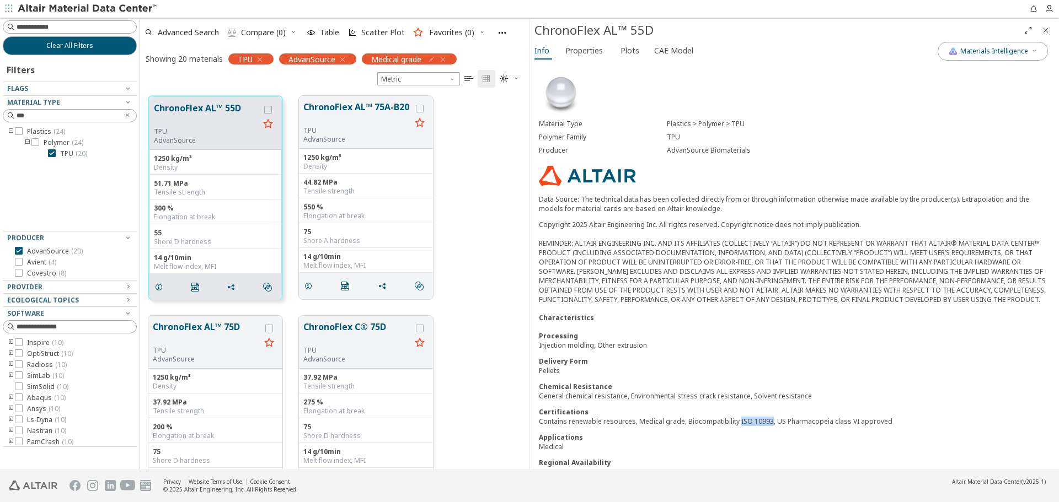
drag, startPoint x: 736, startPoint y: 433, endPoint x: 766, endPoint y: 430, distance: 31.1
click at [766, 426] on div "Contains renewable resources, Medical grade, Biocompatibility ISO 10993, US Pha…" at bounding box center [794, 421] width 511 height 9
copy div "ISO 10993"
click at [753, 180] on div "Material Type Plastics > Polymer > TPU Polymer Family TPU Producer AdvanSource …" at bounding box center [794, 277] width 529 height 430
click at [1046, 30] on icon "Close" at bounding box center [1045, 30] width 9 height 9
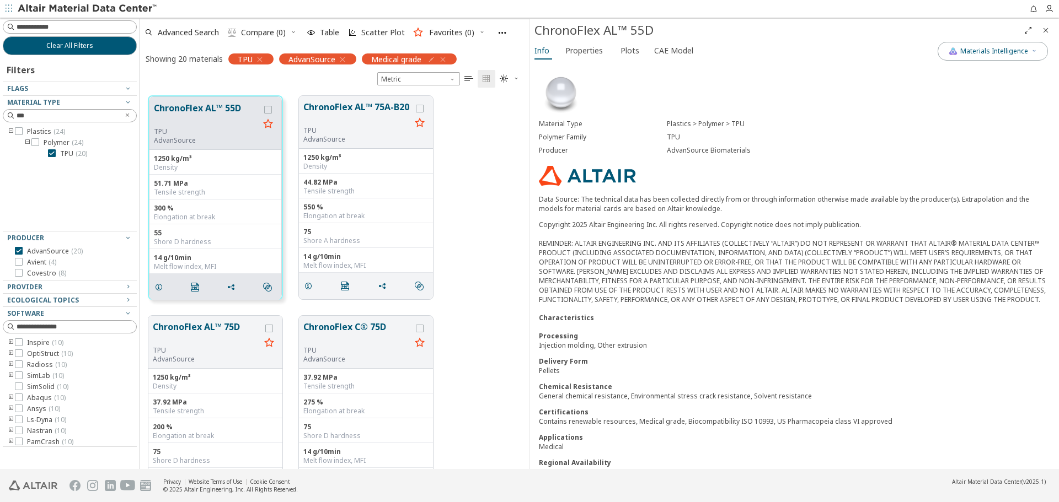
scroll to position [391, 910]
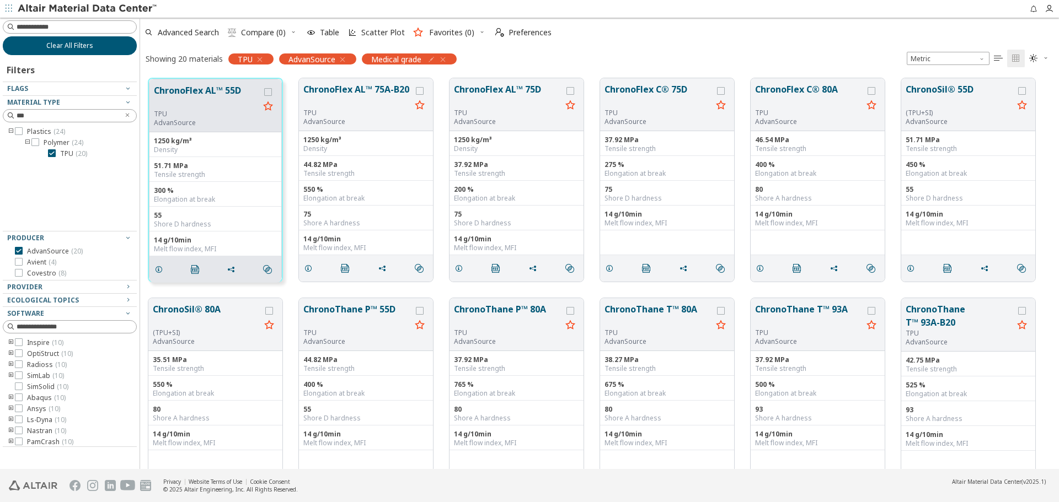
click at [120, 49] on button "Clear All Filters" at bounding box center [70, 45] width 134 height 19
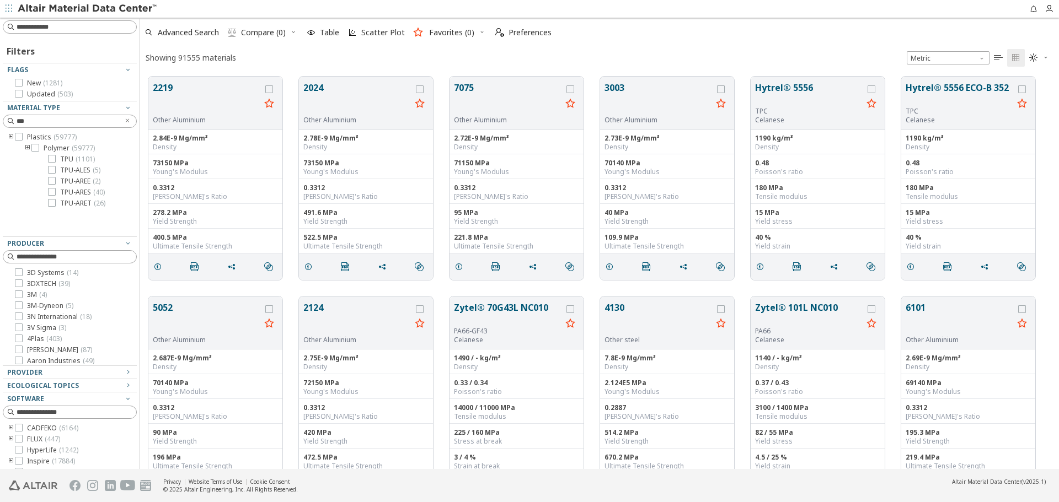
scroll to position [393, 910]
click at [203, 34] on span "Advanced Search" at bounding box center [188, 33] width 61 height 8
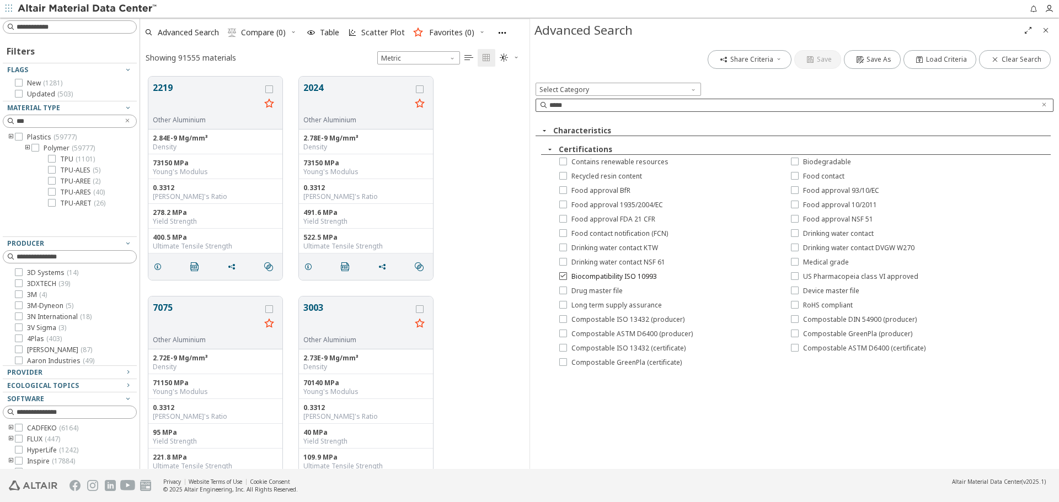
click at [647, 278] on span "Biocompatibility ISO 10993" at bounding box center [613, 276] width 85 height 9
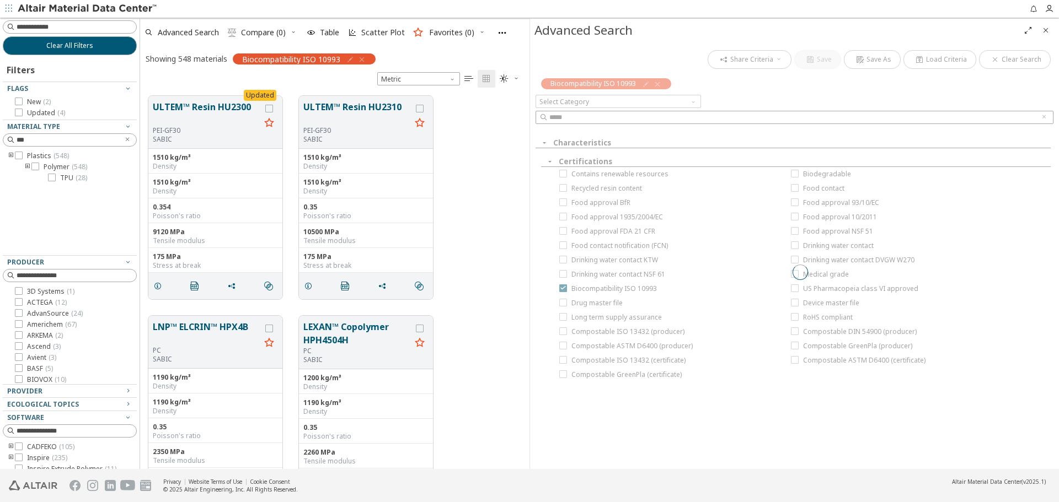
scroll to position [373, 381]
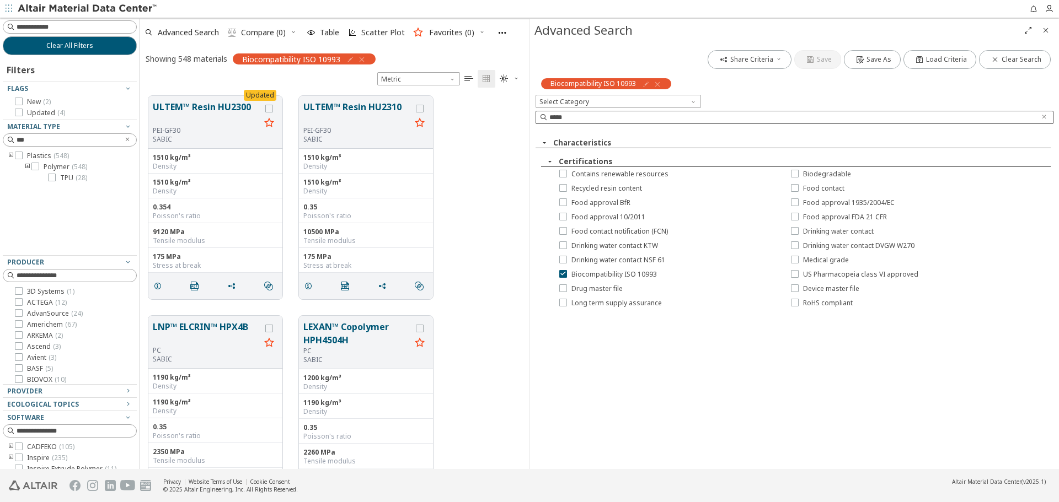
click at [1046, 31] on icon "Close" at bounding box center [1045, 30] width 9 height 9
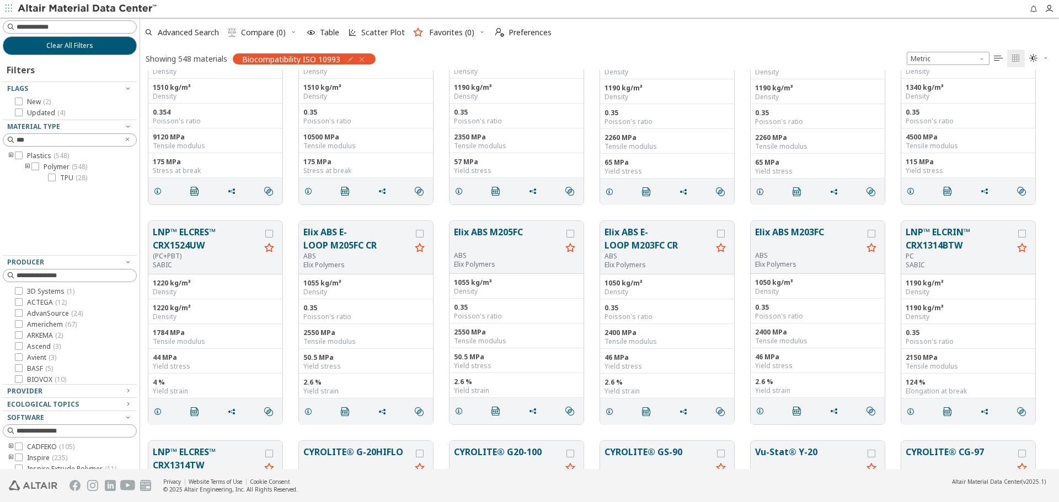
scroll to position [0, 0]
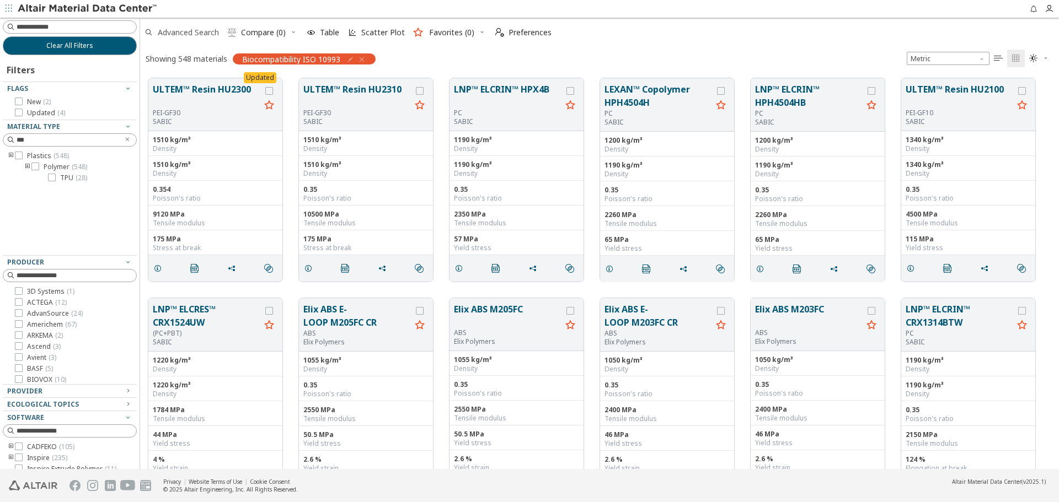
click at [200, 30] on span "Advanced Search" at bounding box center [188, 33] width 61 height 8
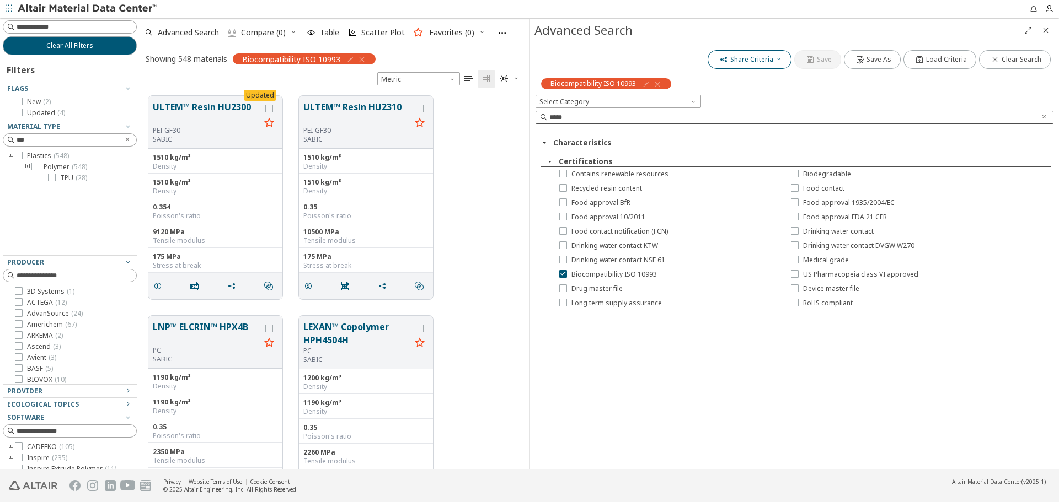
click at [782, 63] on icon "button" at bounding box center [778, 59] width 7 height 9
click at [779, 78] on span "Copy to Clipboard" at bounding box center [767, 78] width 76 height 18
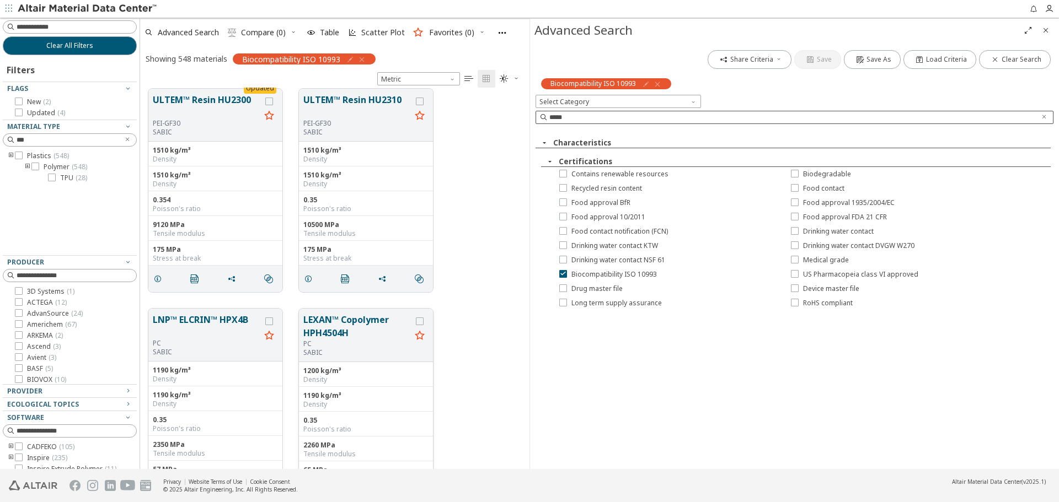
scroll to position [0, 0]
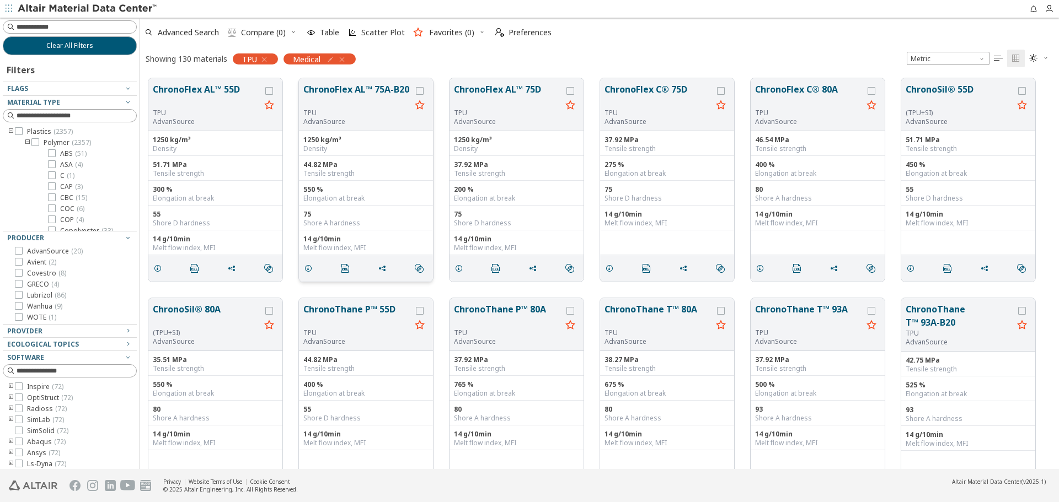
scroll to position [391, 910]
click at [776, 45] on div "Advanced Search  Compare (0) Table Scatter Plot Favorites (0)  Preferences Sh…" at bounding box center [599, 44] width 919 height 52
click at [206, 33] on span "Advanced Search" at bounding box center [188, 33] width 61 height 8
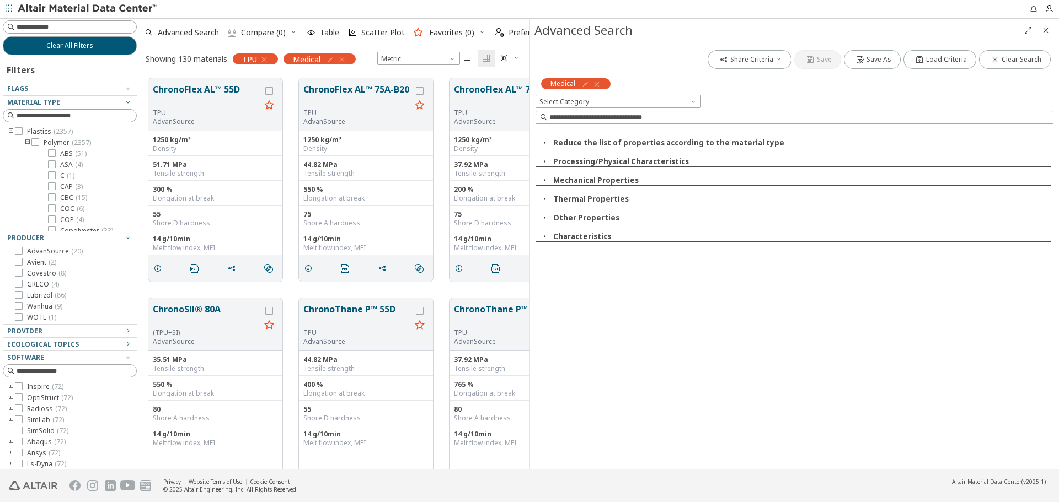
scroll to position [391, 381]
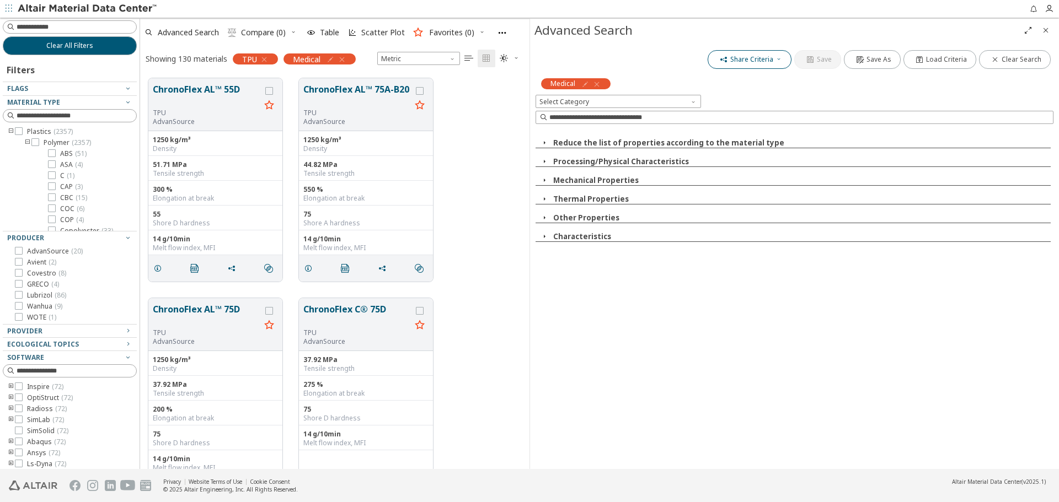
click at [790, 63] on button "Share Criteria" at bounding box center [749, 59] width 84 height 19
click at [780, 78] on span "Copy to Clipboard" at bounding box center [767, 78] width 76 height 18
click at [100, 45] on button "Clear All Filters" at bounding box center [70, 45] width 134 height 19
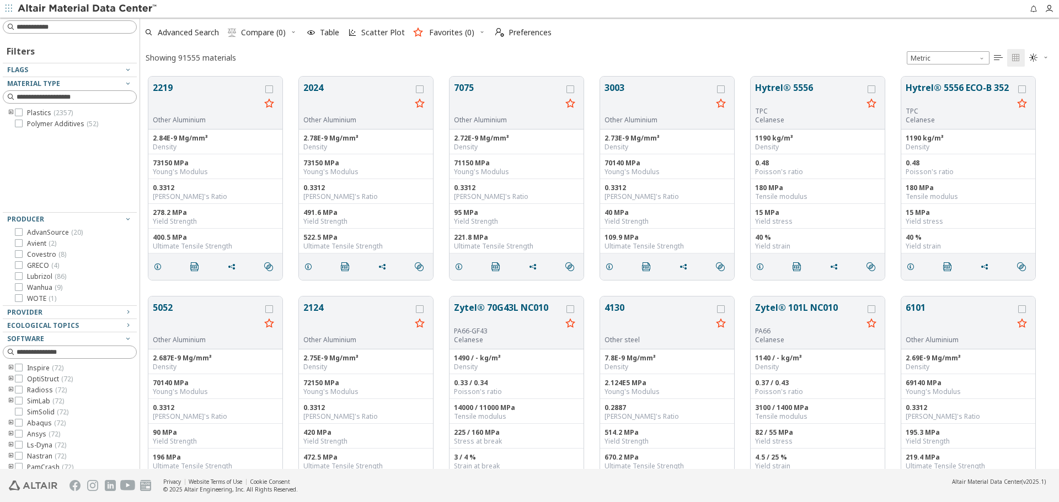
scroll to position [393, 910]
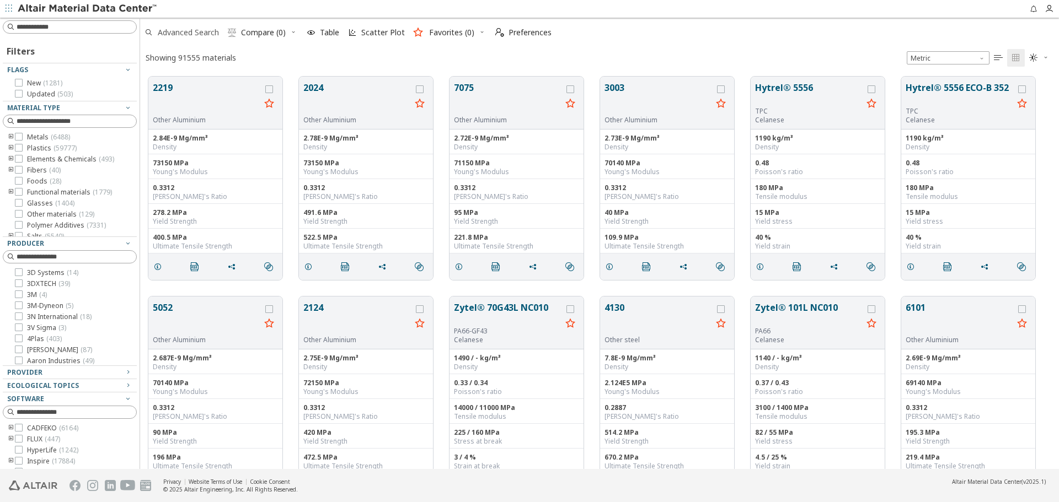
click at [205, 35] on span "Advanced Search" at bounding box center [188, 33] width 61 height 8
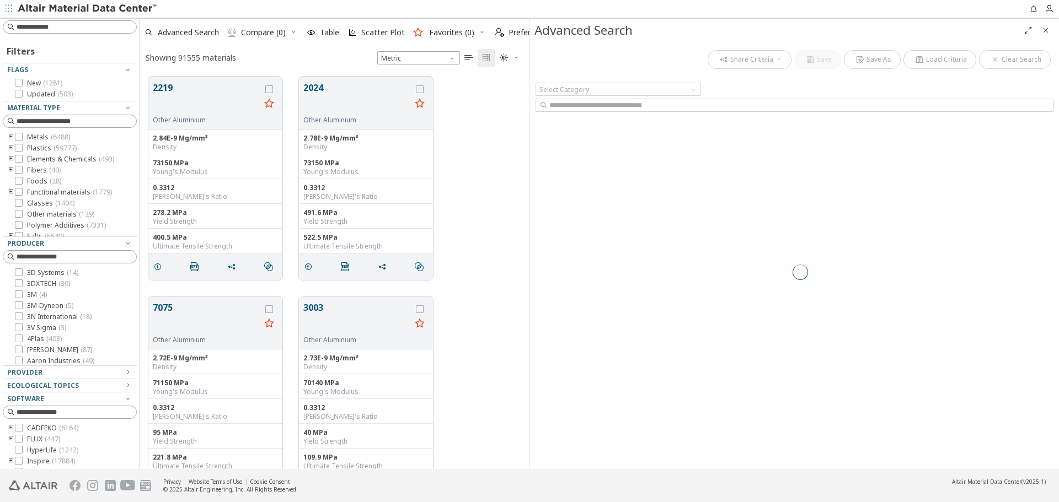
scroll to position [393, 381]
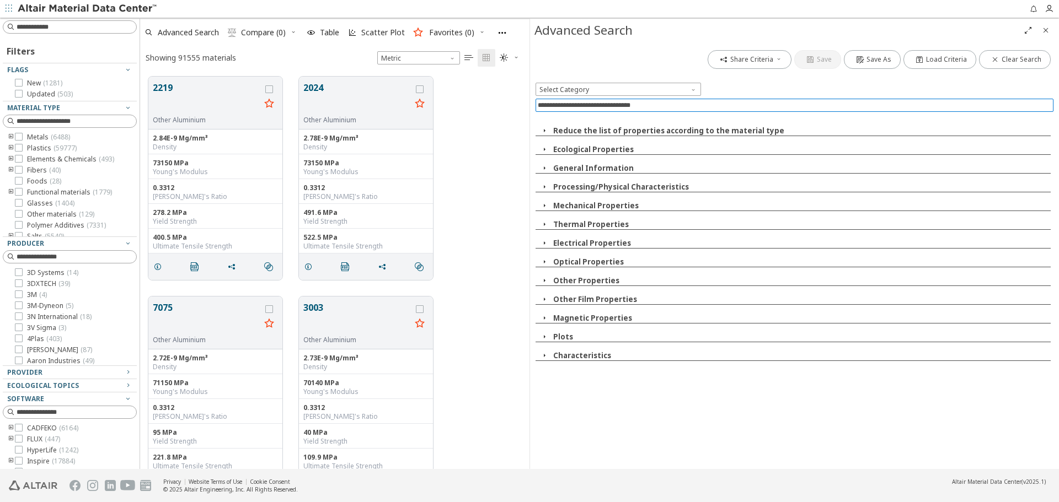
click at [756, 104] on input at bounding box center [796, 105] width 516 height 12
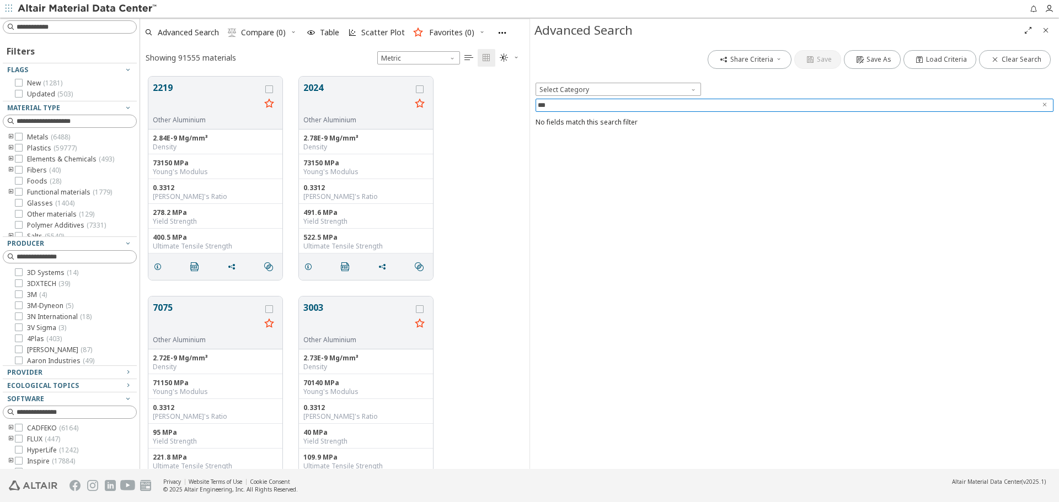
type input "***"
click at [1039, 101] on span "Clear text" at bounding box center [1044, 105] width 11 height 13
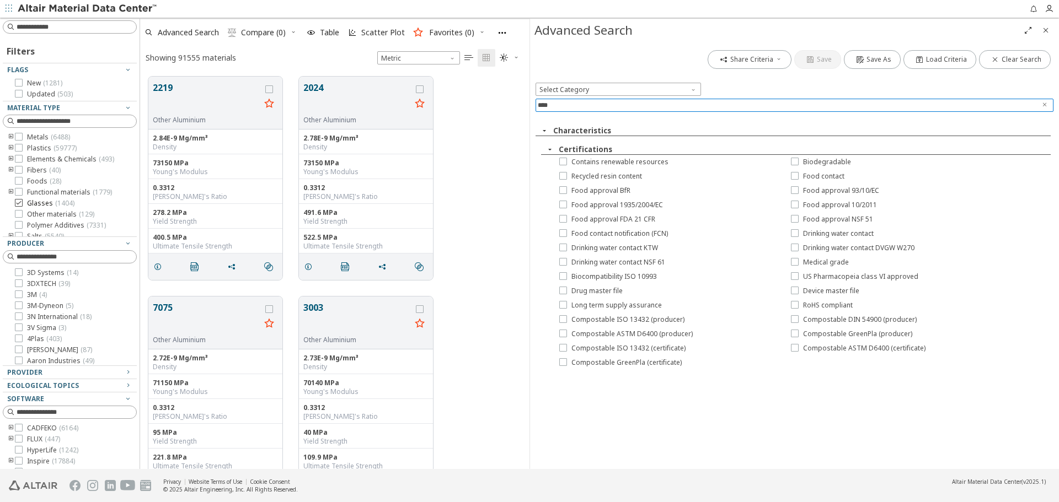
type input "****"
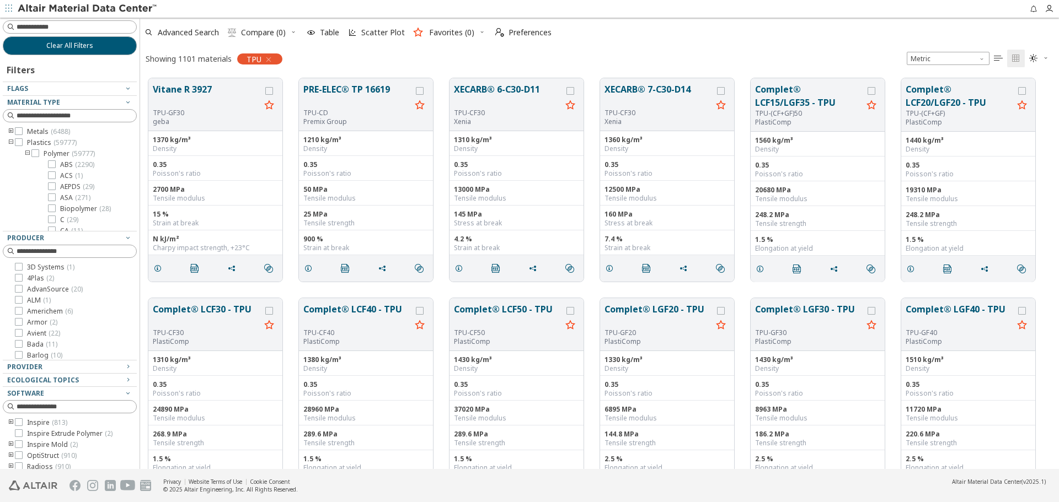
scroll to position [9, 9]
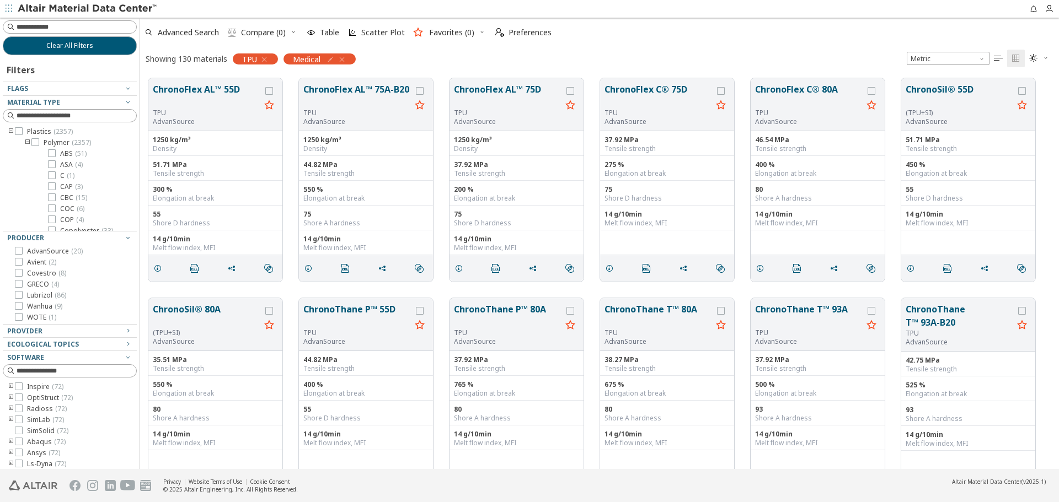
scroll to position [391, 910]
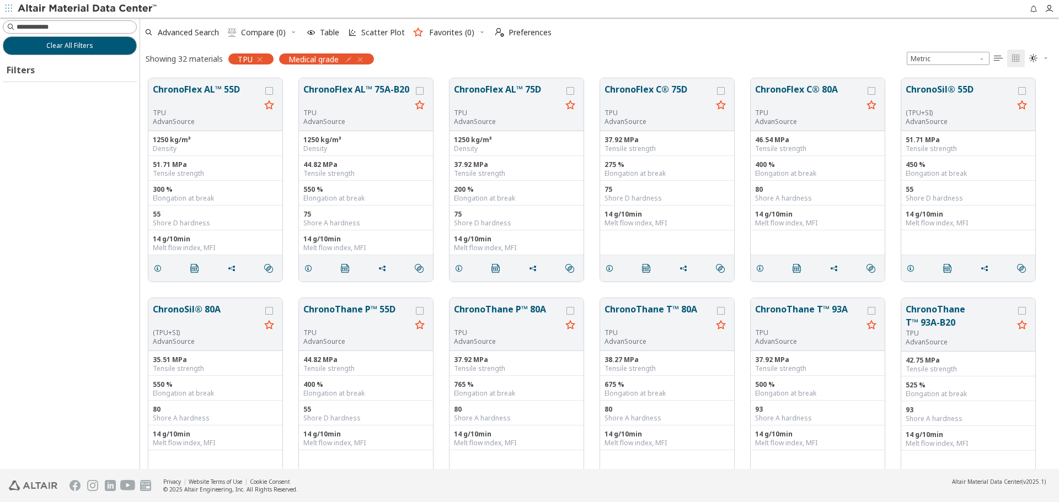
scroll to position [391, 910]
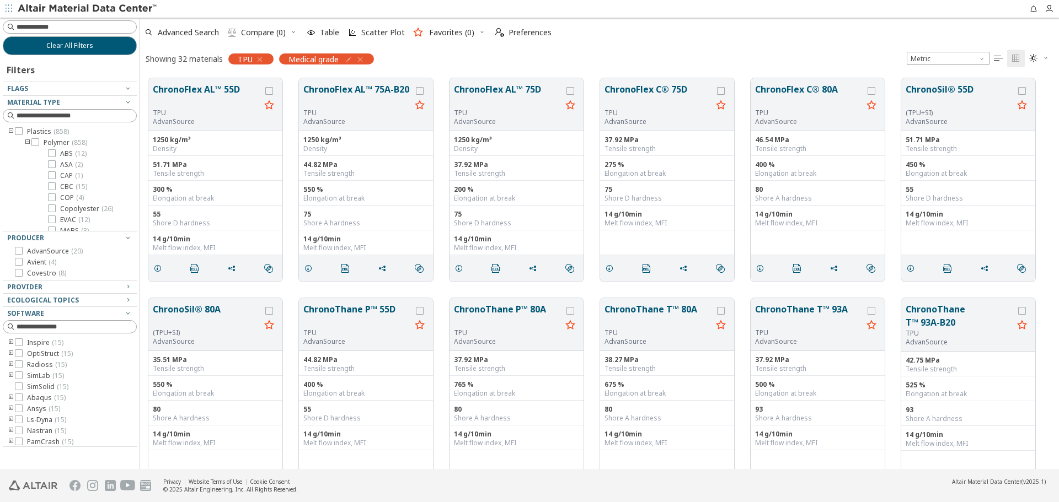
scroll to position [391, 910]
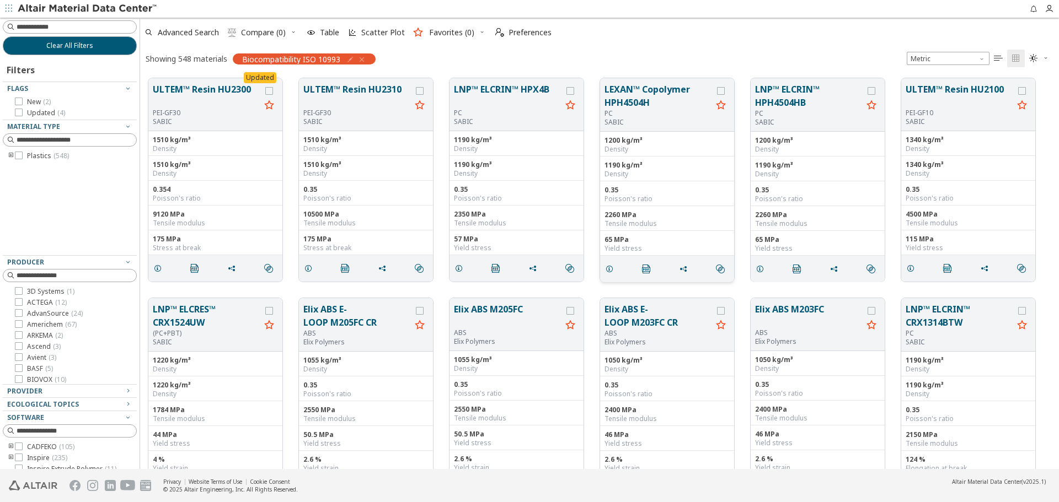
scroll to position [391, 910]
click at [173, 23] on span "Advanced Search" at bounding box center [181, 32] width 79 height 24
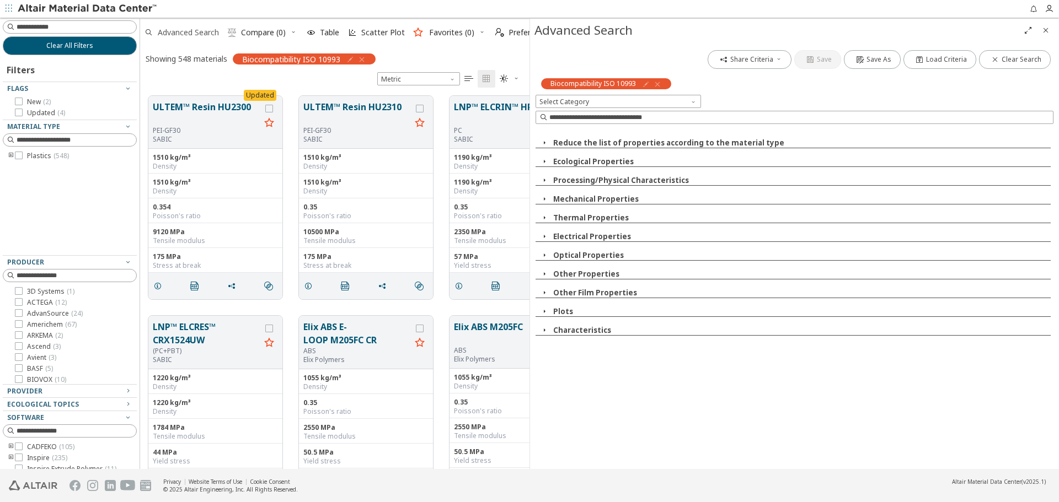
scroll to position [373, 381]
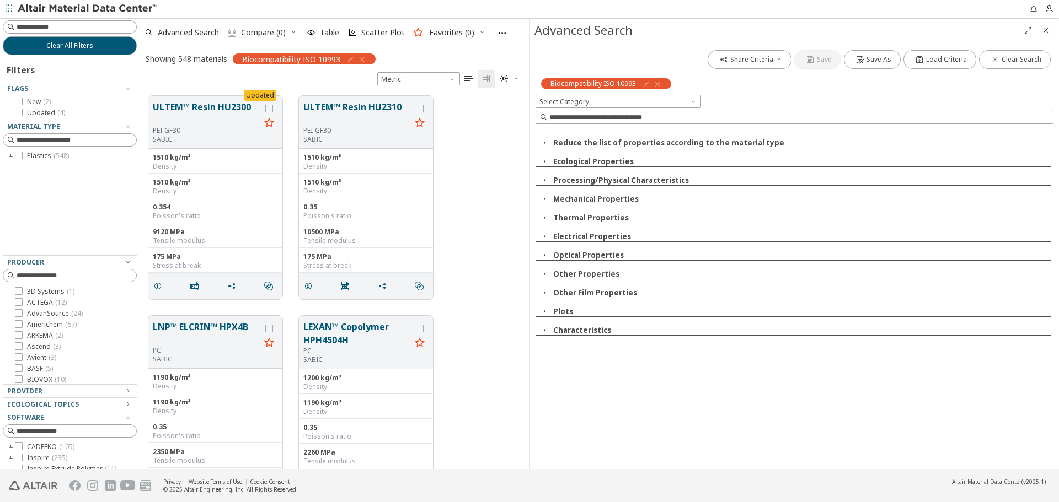
click at [655, 85] on icon "button" at bounding box center [657, 84] width 9 height 9
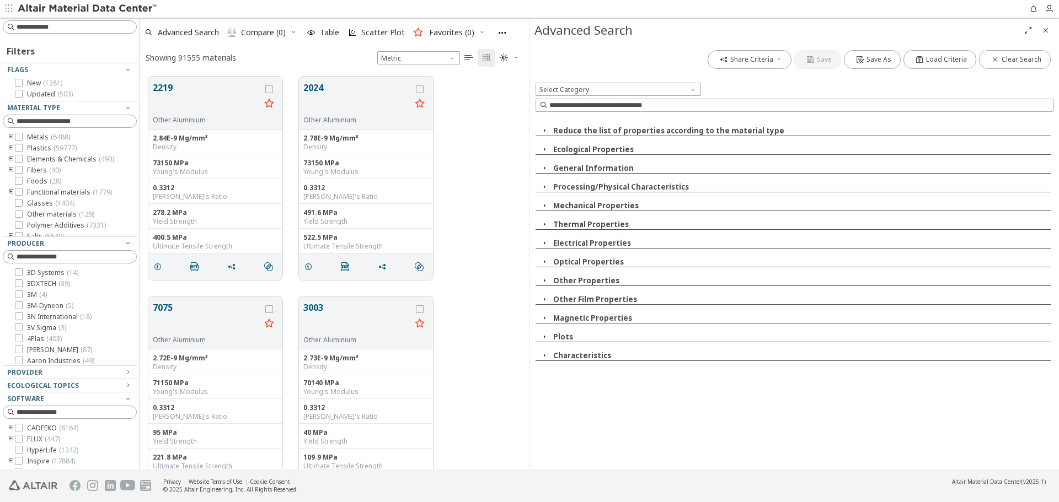
scroll to position [393, 381]
click at [687, 108] on input at bounding box center [796, 105] width 516 height 12
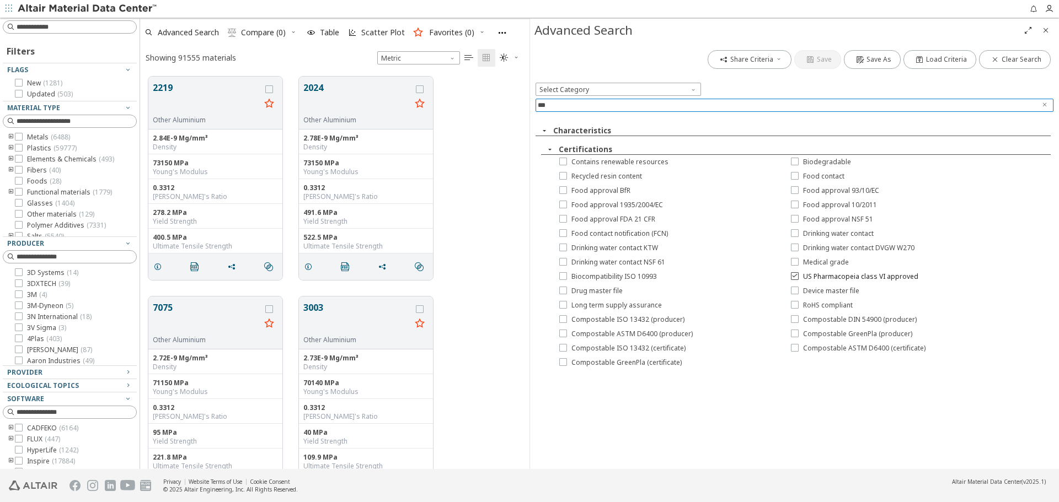
type input "***"
click at [852, 280] on span "US Pharmacopeia class VI approved" at bounding box center [860, 276] width 115 height 9
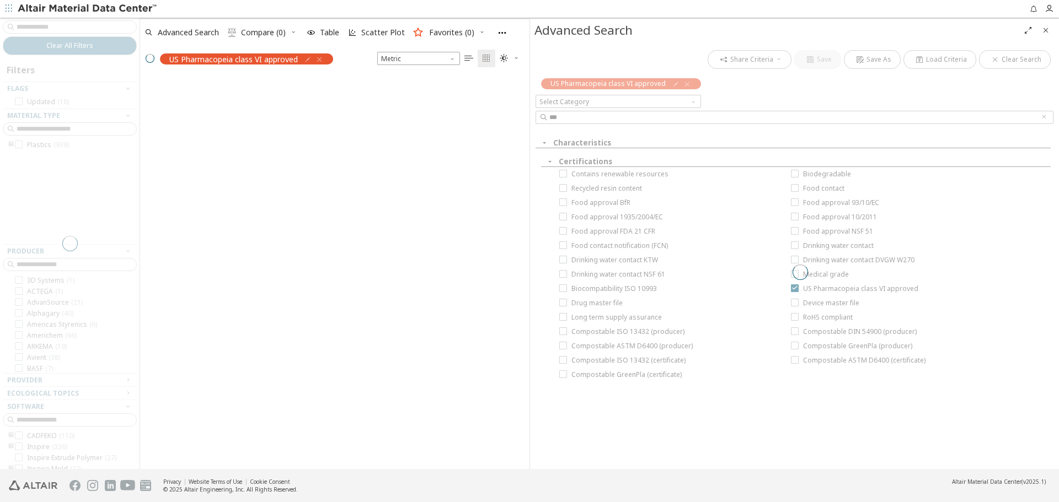
scroll to position [373, 381]
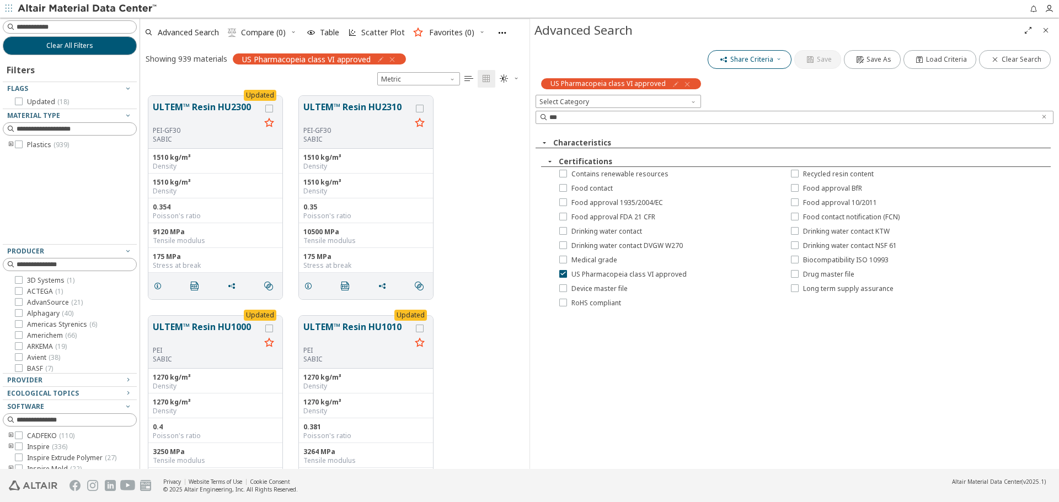
click at [762, 63] on span "Share Criteria" at bounding box center [751, 59] width 43 height 9
click at [764, 76] on span "Copy to Clipboard" at bounding box center [767, 78] width 76 height 18
click at [33, 39] on button "Clear All Filters" at bounding box center [70, 45] width 134 height 19
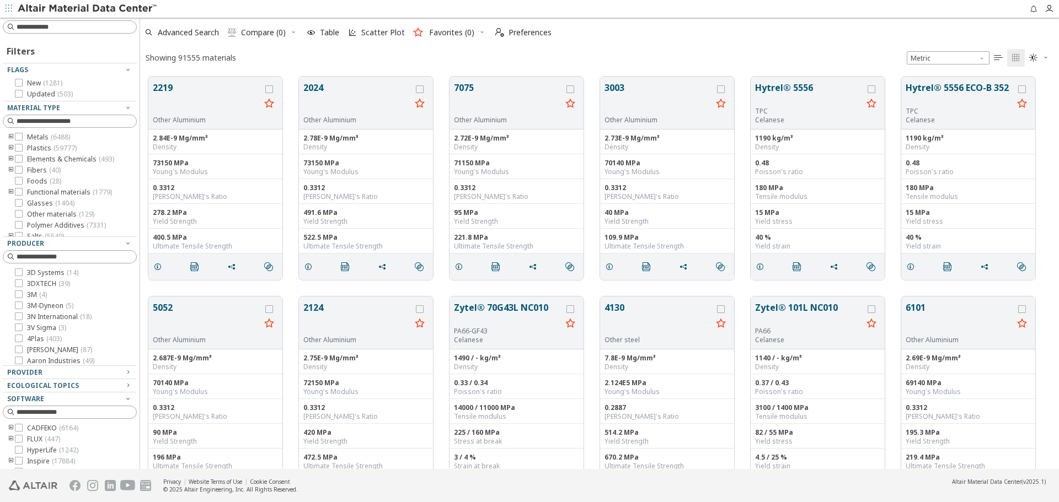
scroll to position [393, 910]
click at [46, 253] on input at bounding box center [71, 257] width 132 height 12
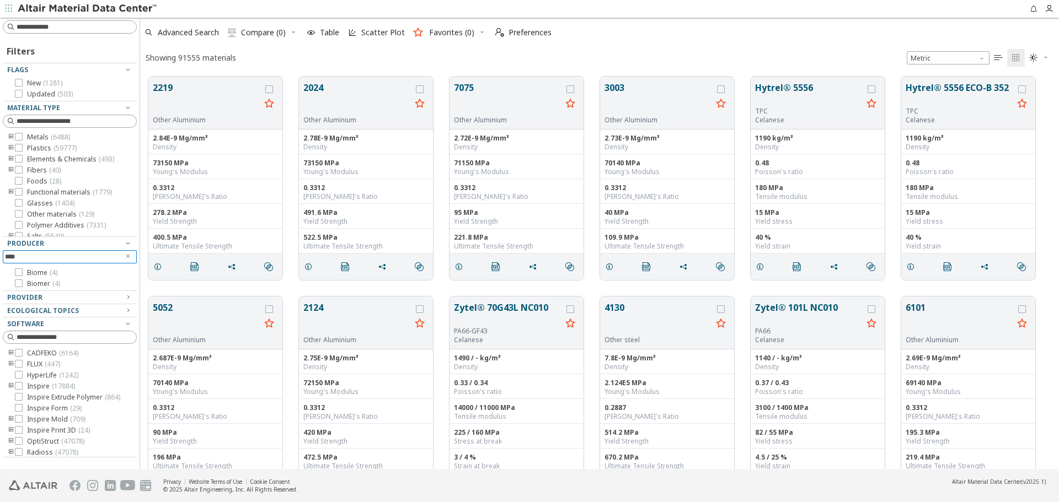
click at [40, 285] on div at bounding box center [67, 288] width 128 height 6
type input "****"
click at [42, 284] on span "Biomer ( 4 )" at bounding box center [43, 284] width 33 height 9
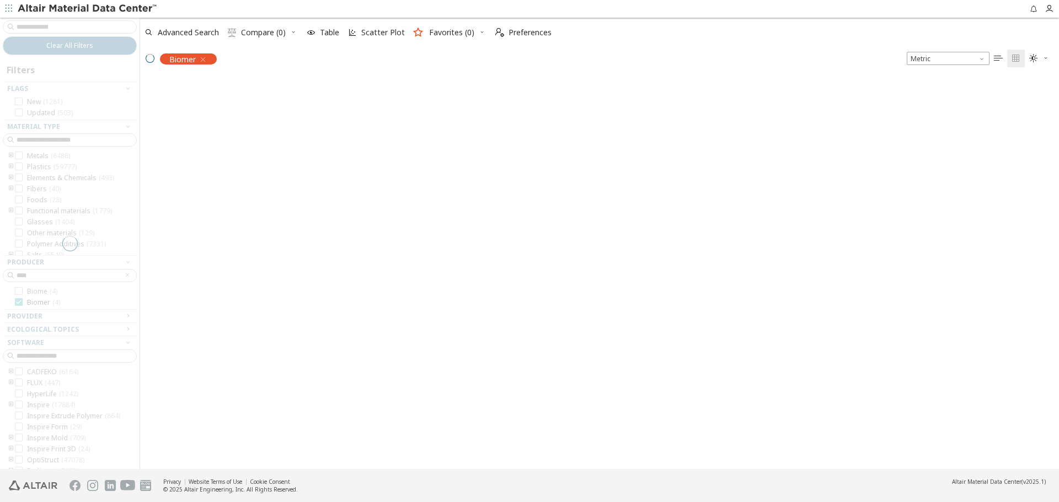
scroll to position [391, 910]
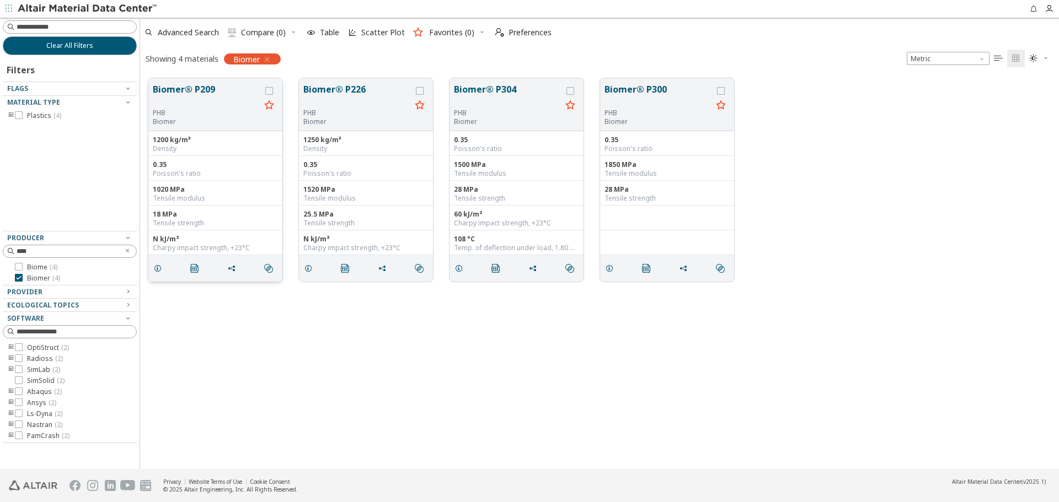
click at [183, 90] on button "Biomer® P209" at bounding box center [207, 96] width 108 height 26
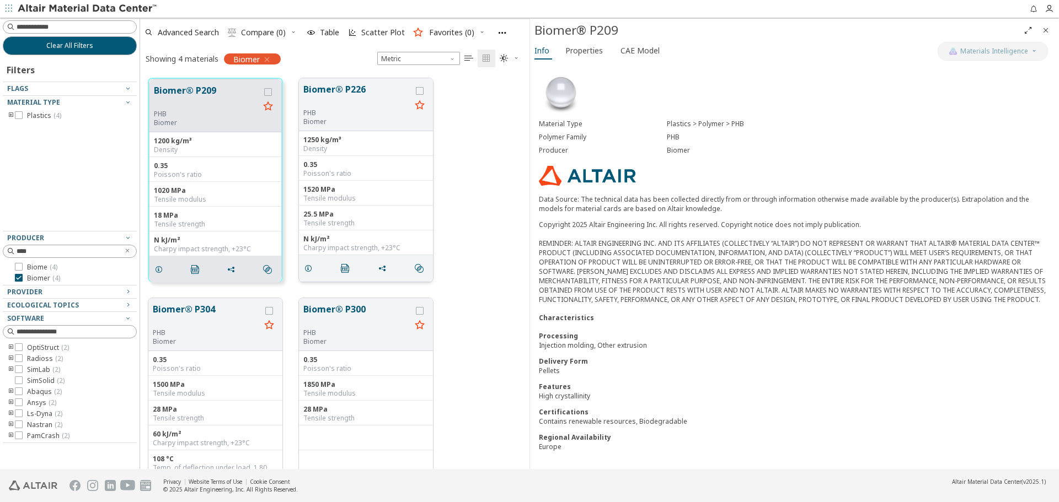
click at [327, 101] on button "Biomer® P226" at bounding box center [357, 96] width 108 height 26
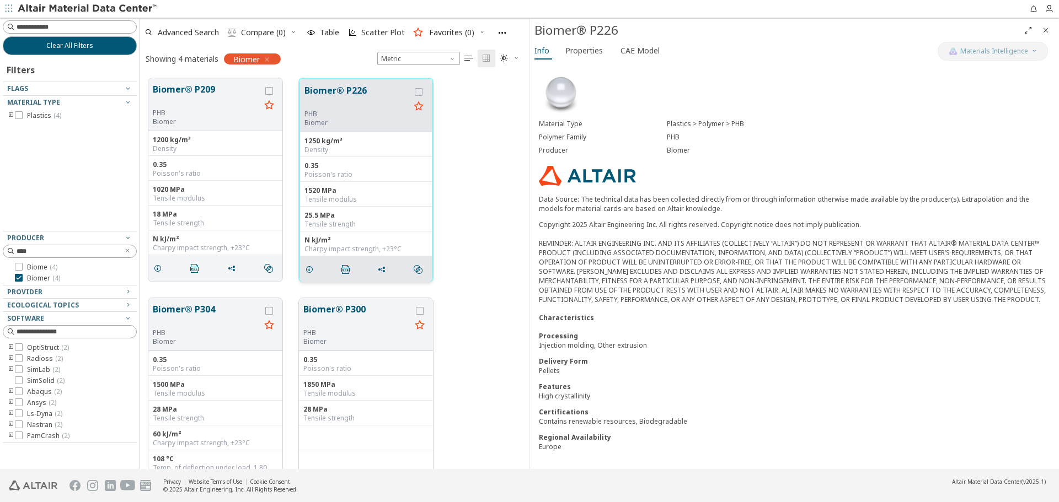
scroll to position [41, 0]
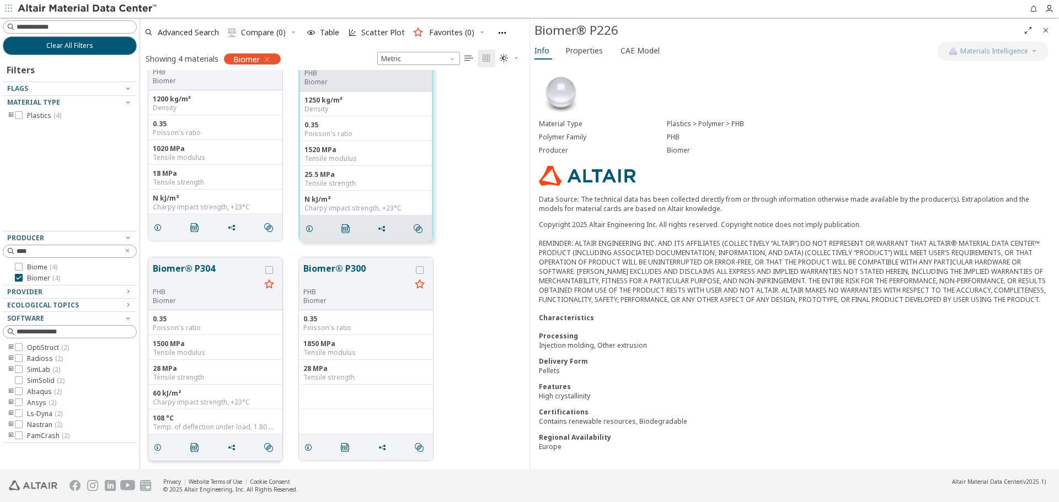
click at [193, 266] on button "Biomer® P304" at bounding box center [207, 275] width 108 height 26
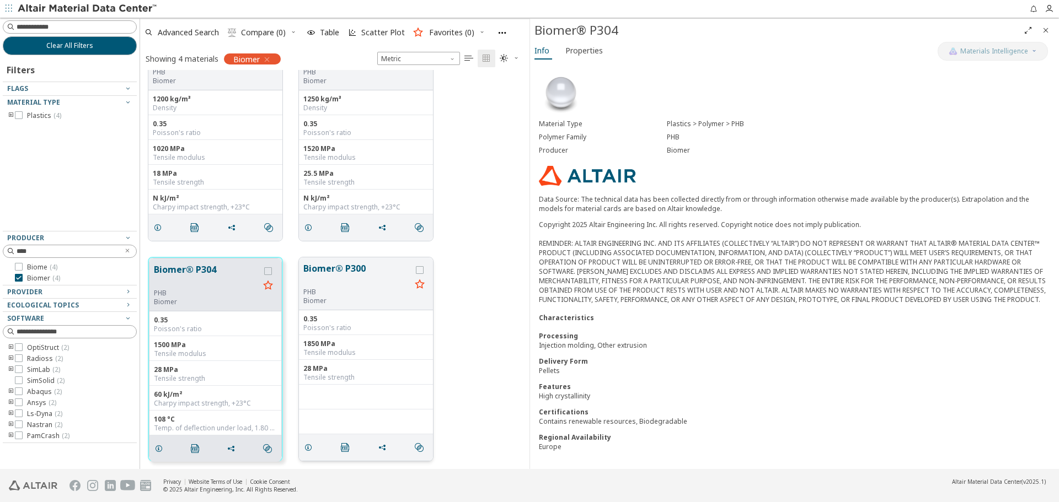
click at [320, 268] on button "Biomer® P300" at bounding box center [357, 275] width 108 height 26
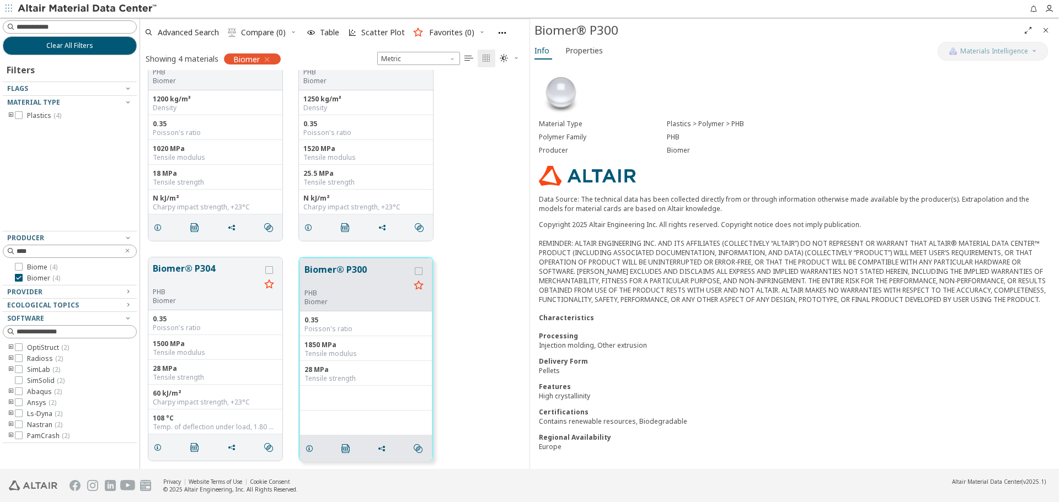
click at [1049, 33] on icon "Close" at bounding box center [1045, 30] width 9 height 9
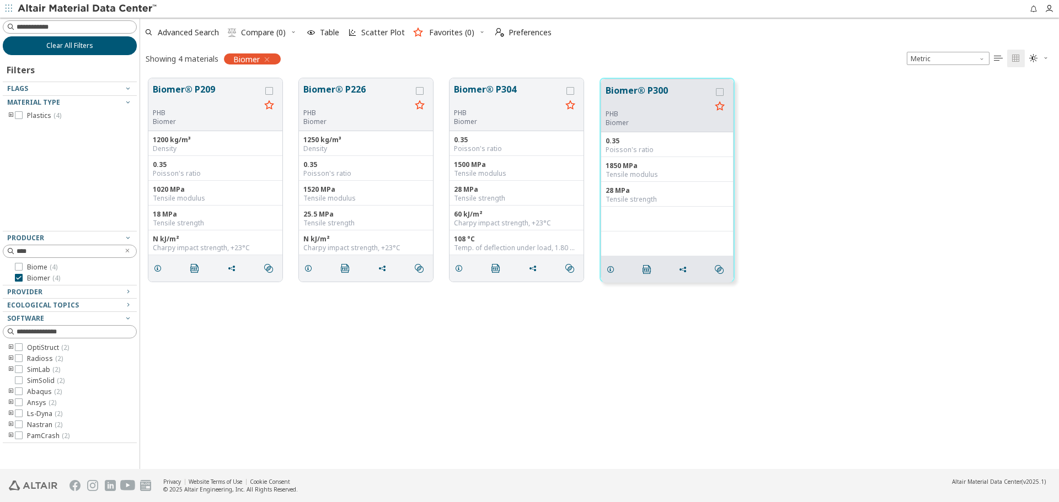
click at [119, 50] on button "Clear All Filters" at bounding box center [70, 45] width 134 height 19
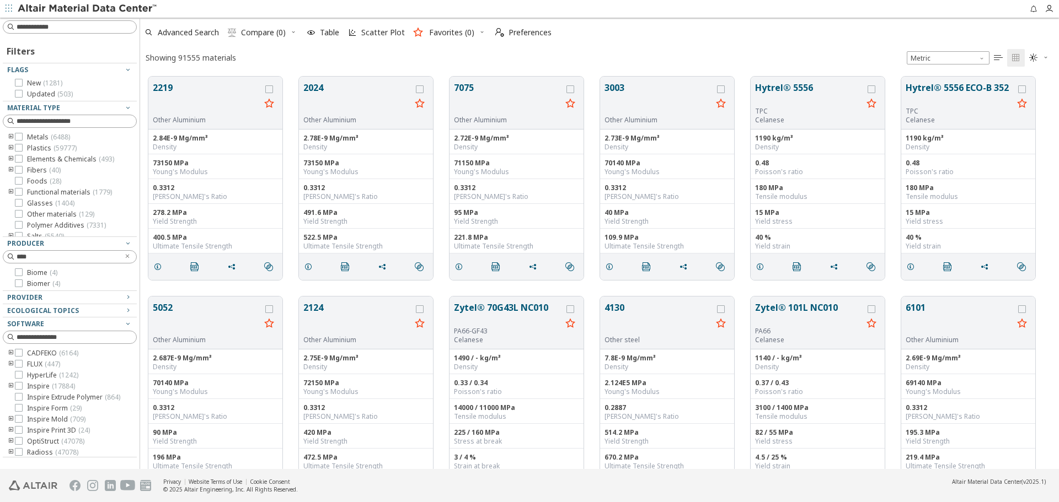
scroll to position [393, 910]
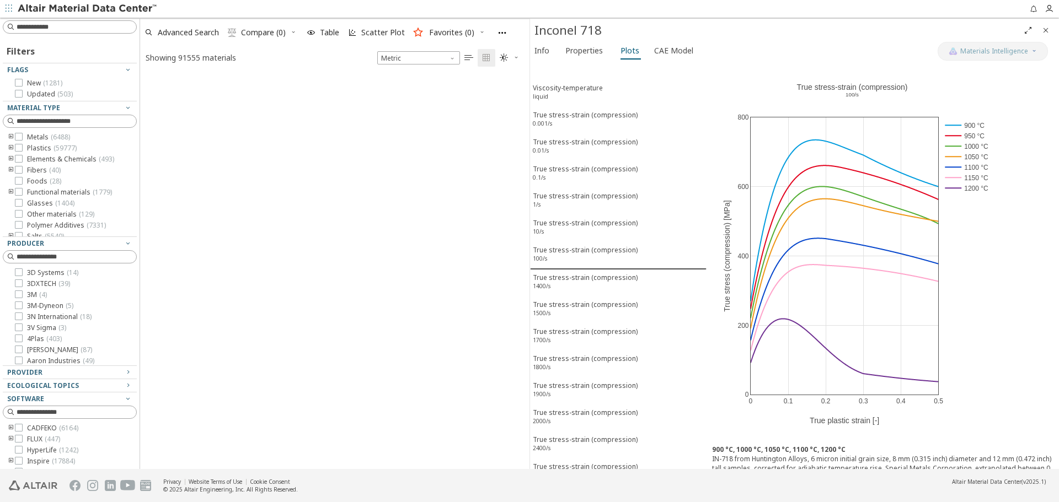
scroll to position [393, 381]
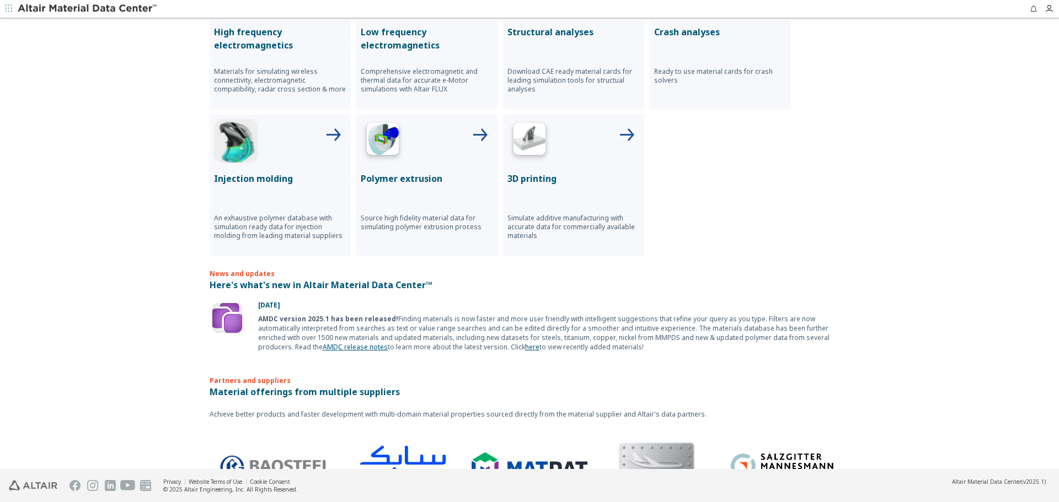
scroll to position [535, 0]
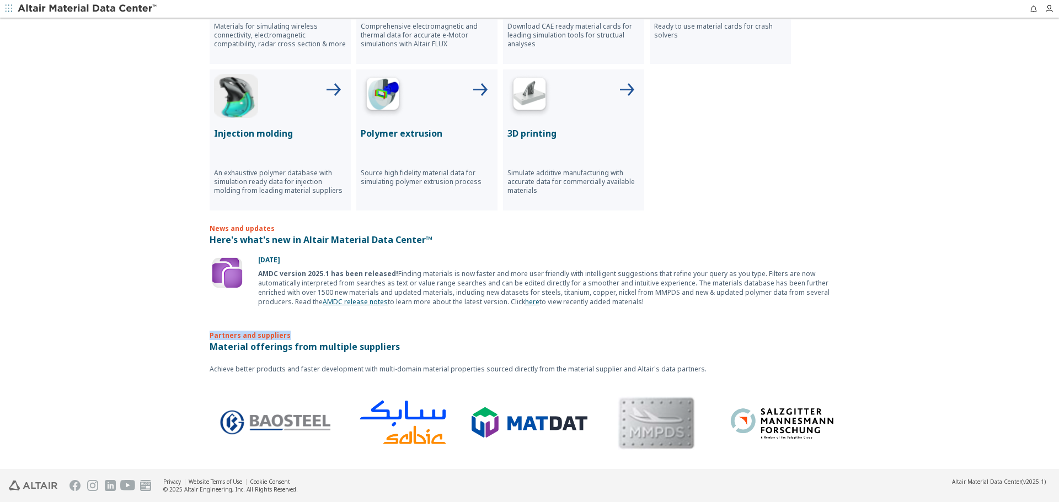
drag, startPoint x: 206, startPoint y: 338, endPoint x: 287, endPoint y: 335, distance: 80.6
click at [287, 335] on p "Partners and suppliers" at bounding box center [530, 326] width 640 height 27
copy p "Partners and suppliers"
